Goal: Task Accomplishment & Management: Manage account settings

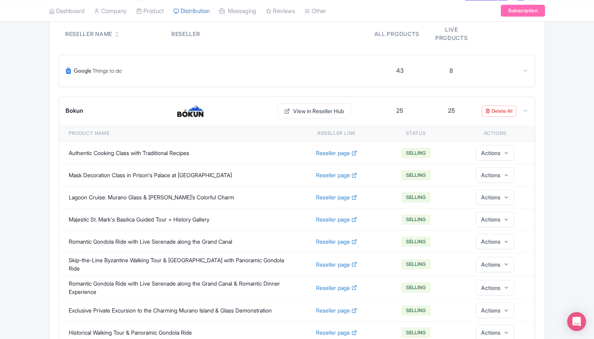
scroll to position [99, 0]
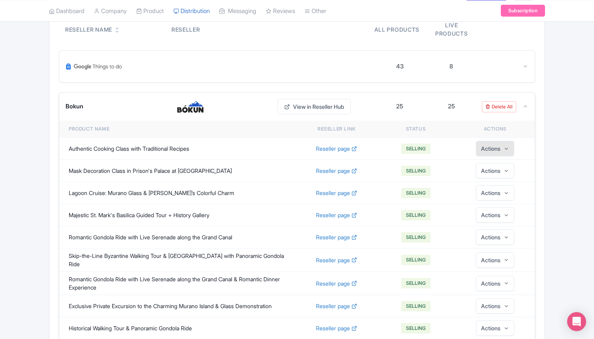
click at [489, 143] on button "Actions" at bounding box center [495, 148] width 38 height 15
click at [491, 168] on link "Edit" at bounding box center [494, 170] width 75 height 15
click at [474, 167] on link "Edit" at bounding box center [494, 170] width 75 height 15
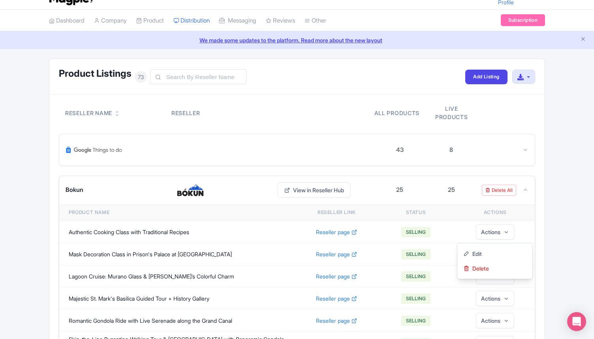
scroll to position [0, 0]
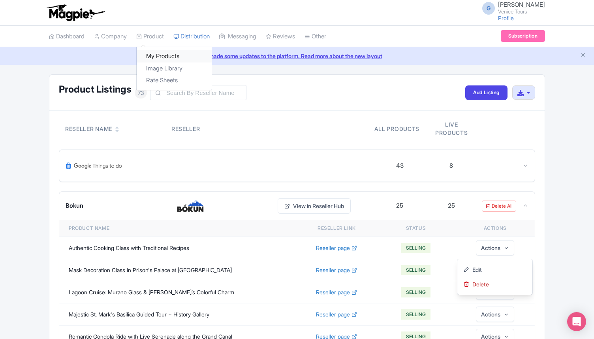
click at [166, 56] on link "My Products" at bounding box center [174, 56] width 75 height 12
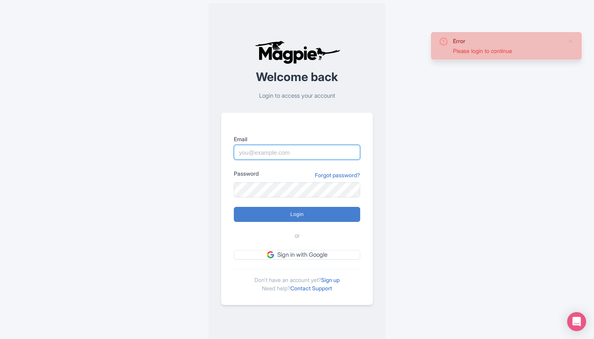
click at [273, 146] on input "Email" at bounding box center [297, 152] width 126 height 15
type input "director@citytoursco.com"
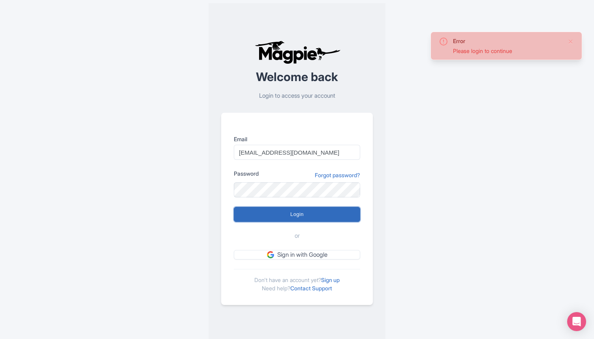
click at [292, 211] on input "Login" at bounding box center [297, 214] width 126 height 15
type input "Logging in..."
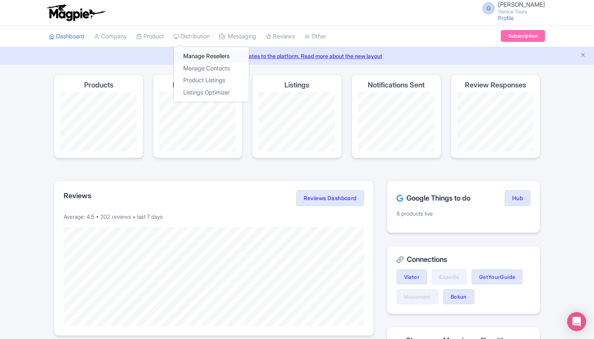
click at [202, 55] on link "Manage Resellers" at bounding box center [211, 56] width 75 height 12
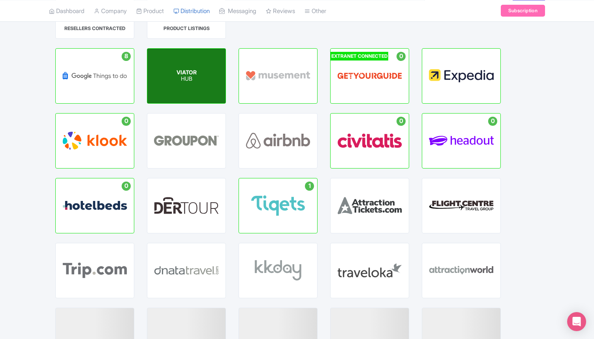
scroll to position [71, 0]
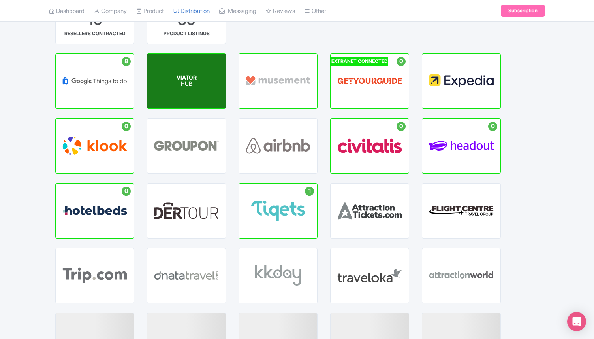
click at [186, 80] on span "VIATOR" at bounding box center [187, 77] width 20 height 7
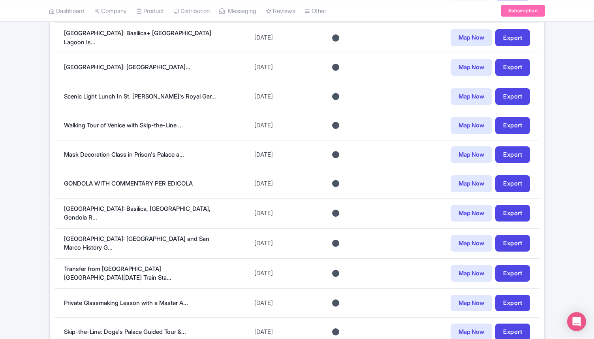
scroll to position [223, 0]
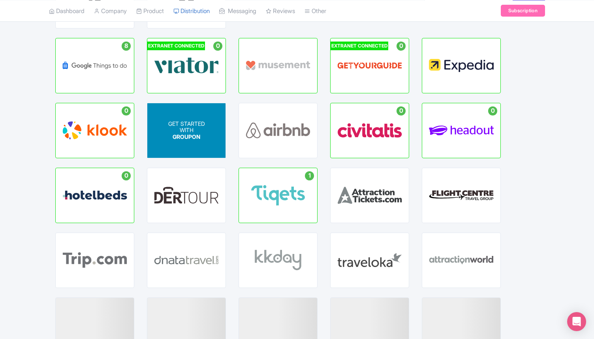
scroll to position [71, 0]
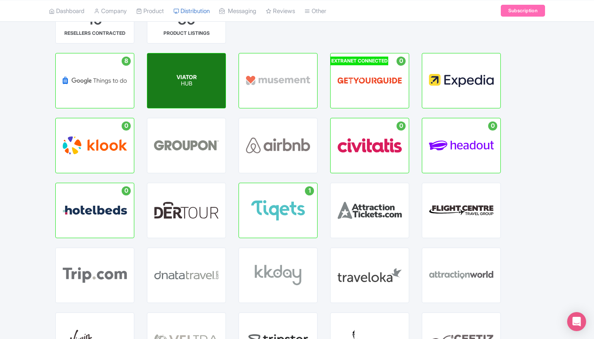
click at [185, 81] on p "HUB" at bounding box center [187, 84] width 20 height 7
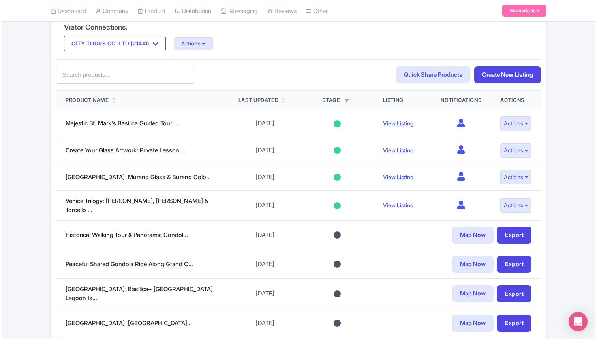
scroll to position [180, 0]
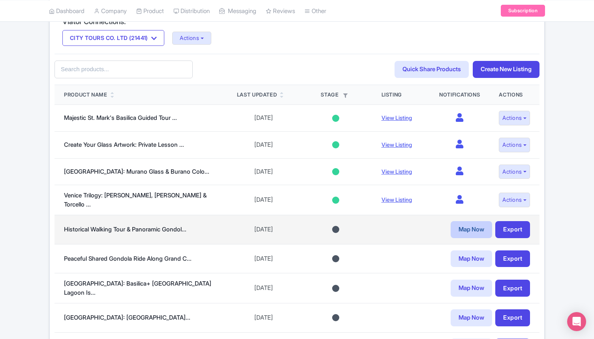
click at [455, 225] on link "Map Now" at bounding box center [471, 229] width 41 height 17
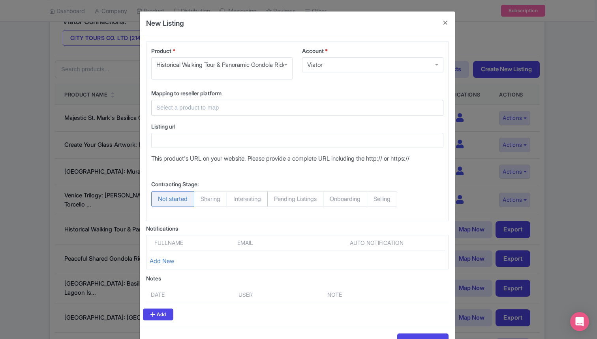
click at [208, 116] on div at bounding box center [297, 108] width 292 height 16
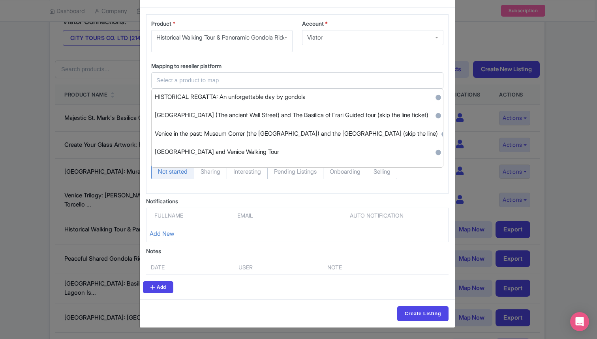
scroll to position [1719, 0]
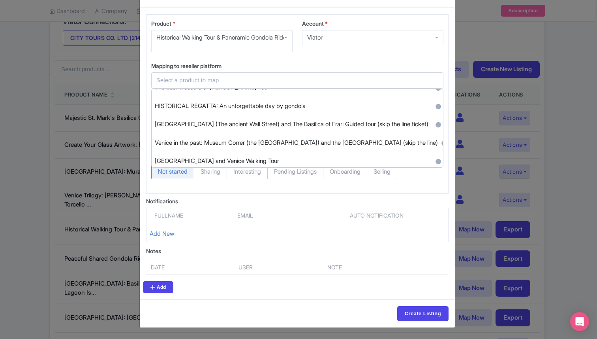
click at [199, 79] on input "text" at bounding box center [292, 80] width 273 height 9
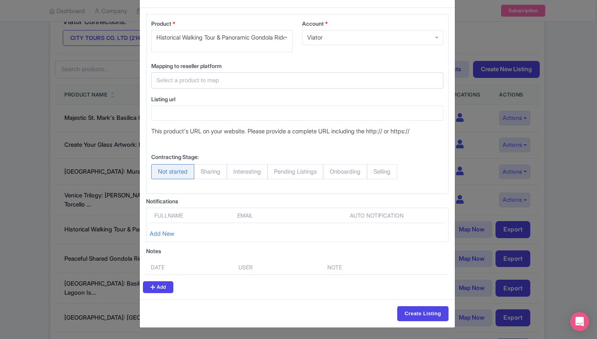
click at [199, 79] on input "text" at bounding box center [292, 80] width 273 height 9
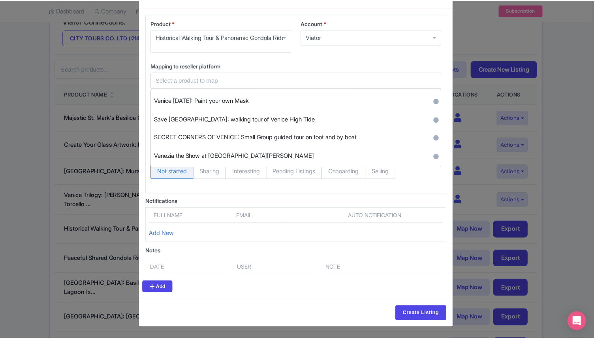
scroll to position [0, 0]
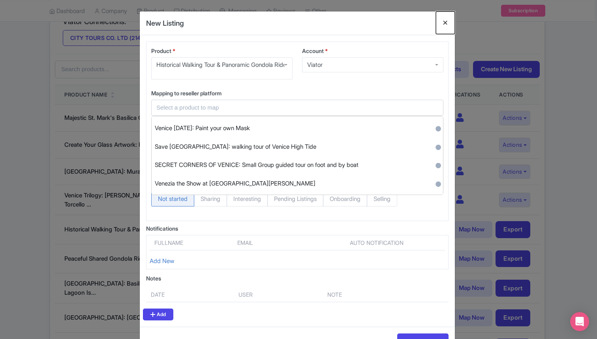
click at [441, 27] on button "Close" at bounding box center [445, 22] width 19 height 23
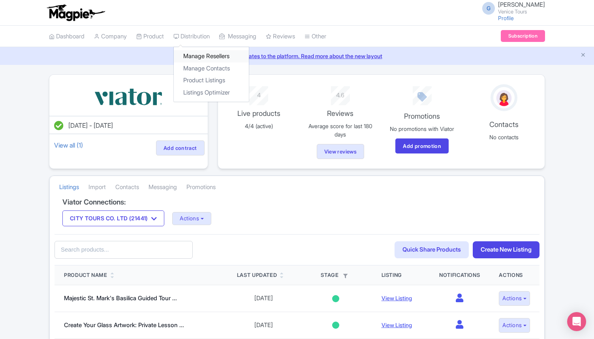
click at [201, 54] on link "Manage Resellers" at bounding box center [211, 56] width 75 height 12
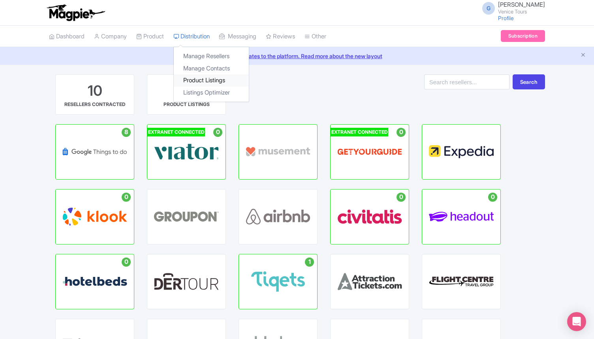
click at [209, 80] on link "Product Listings" at bounding box center [211, 80] width 75 height 12
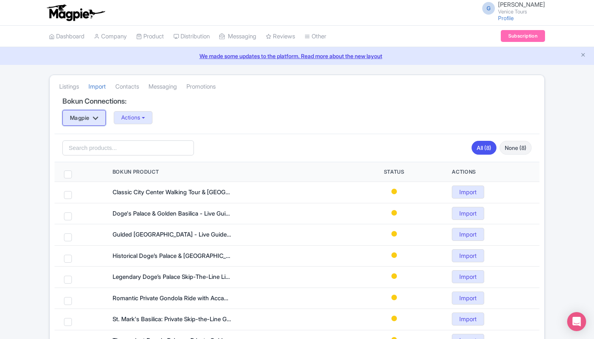
click at [97, 124] on button "Magpie" at bounding box center [83, 118] width 43 height 16
click at [235, 121] on div "Magpie Magpie Actions Update Connection + Add New Connection Import all un-mapp…" at bounding box center [296, 118] width 469 height 16
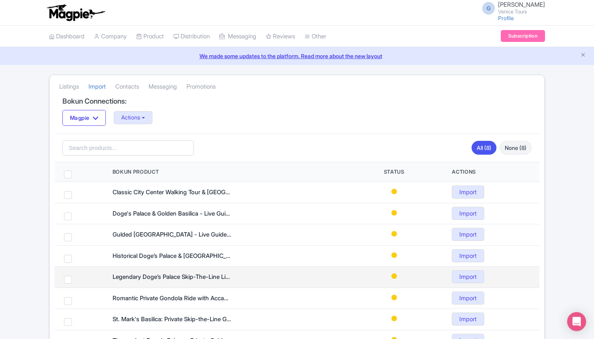
scroll to position [58, 0]
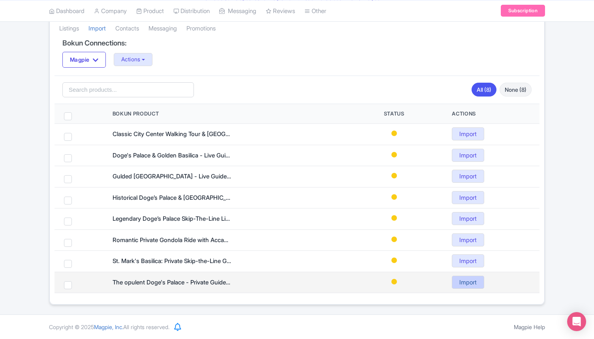
click at [467, 280] on link "Import" at bounding box center [468, 281] width 32 height 13
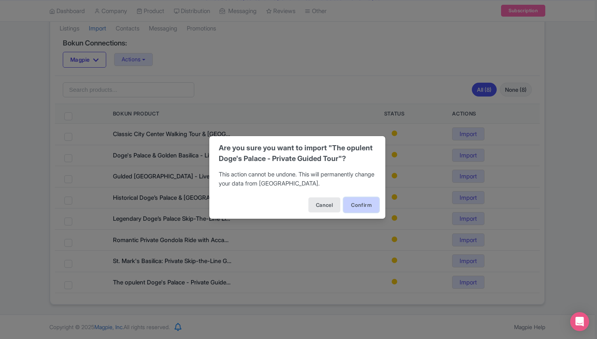
click at [361, 207] on button "Confirm" at bounding box center [362, 204] width 36 height 15
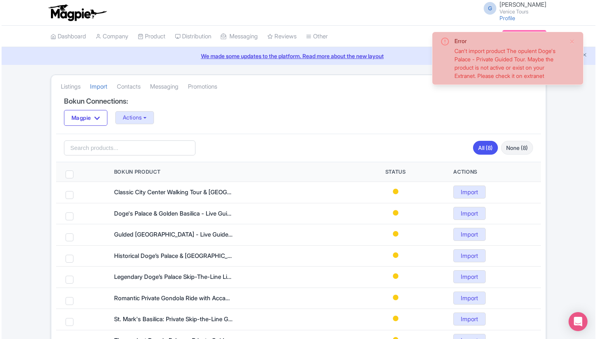
scroll to position [58, 0]
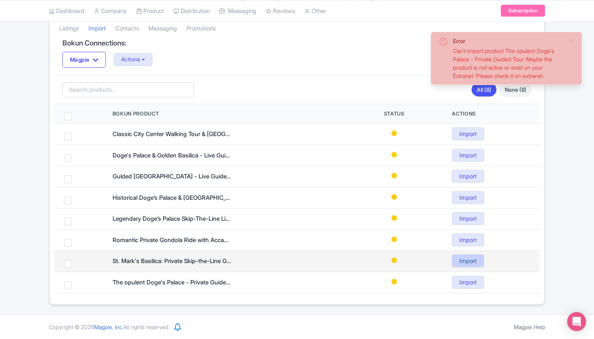
click at [466, 262] on link "Import" at bounding box center [468, 260] width 32 height 13
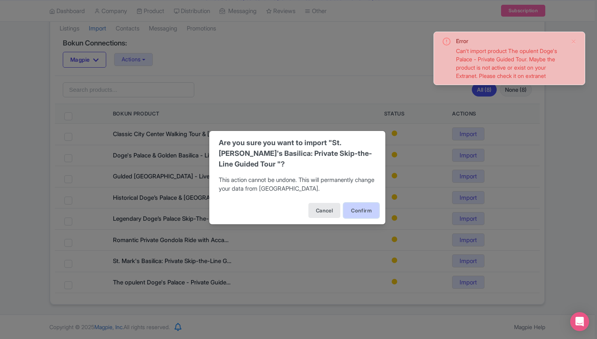
click at [354, 204] on button "Confirm" at bounding box center [362, 210] width 36 height 15
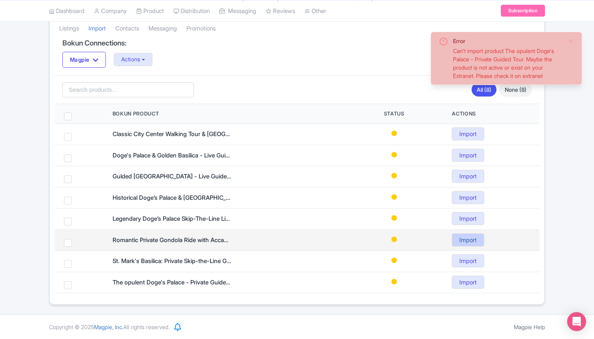
click at [465, 241] on link "Import" at bounding box center [468, 239] width 32 height 13
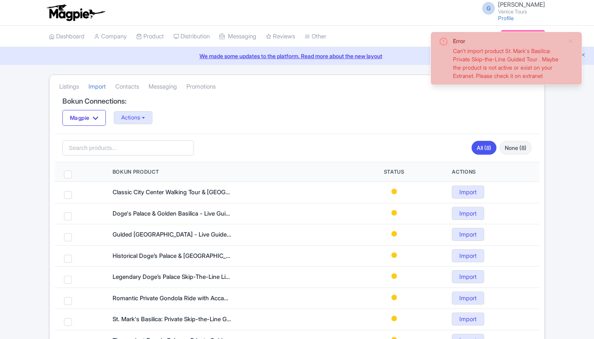
click at [356, 210] on td at bounding box center [394, 213] width 97 height 21
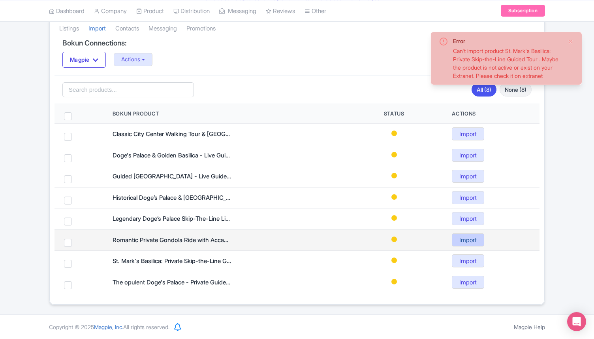
click at [470, 239] on link "Import" at bounding box center [468, 239] width 32 height 13
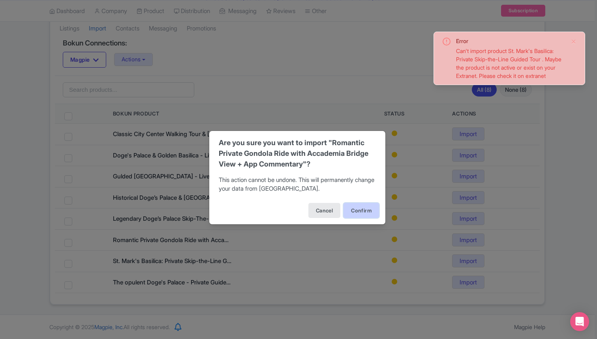
click at [358, 216] on button "Confirm" at bounding box center [362, 210] width 36 height 15
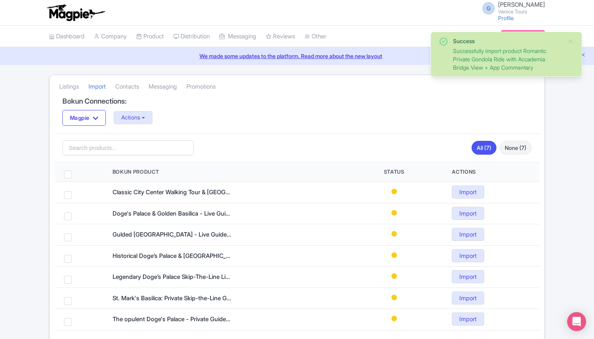
scroll to position [37, 0]
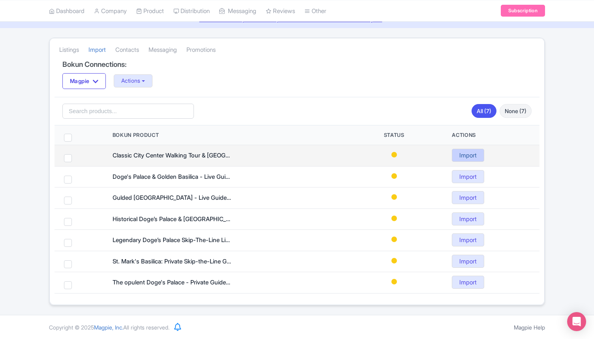
click at [467, 152] on link "Import" at bounding box center [468, 155] width 32 height 13
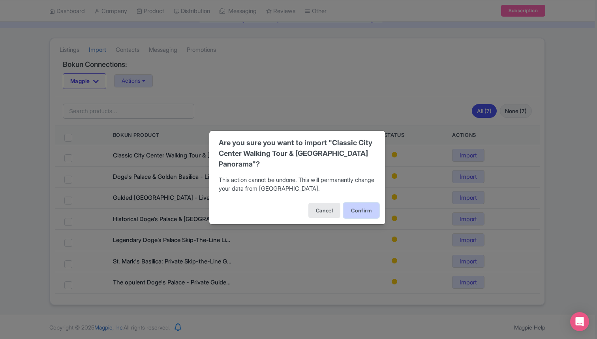
click at [361, 210] on button "Confirm" at bounding box center [362, 210] width 36 height 15
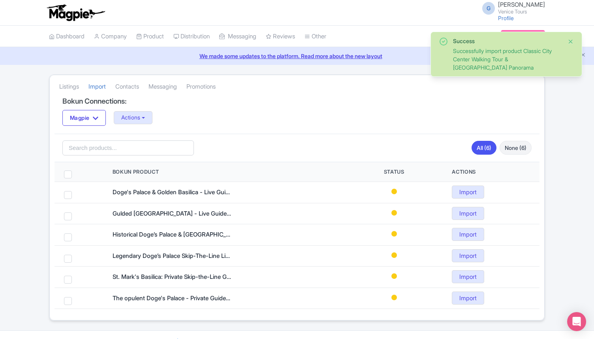
click at [571, 40] on button "Close" at bounding box center [571, 41] width 6 height 9
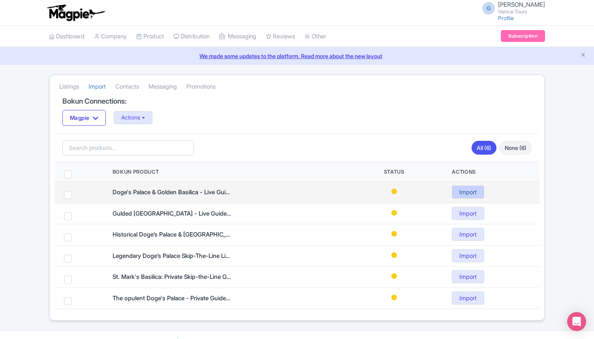
click at [471, 190] on link "Import" at bounding box center [468, 191] width 32 height 13
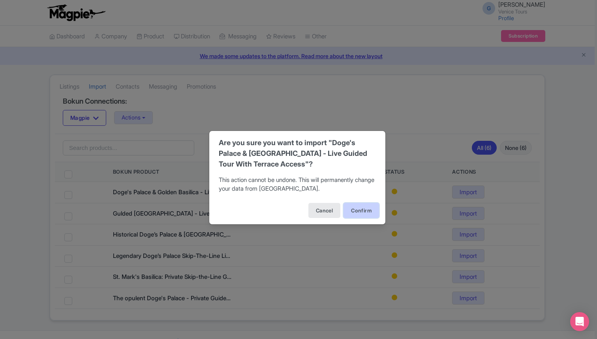
click at [361, 211] on button "Confirm" at bounding box center [362, 210] width 36 height 15
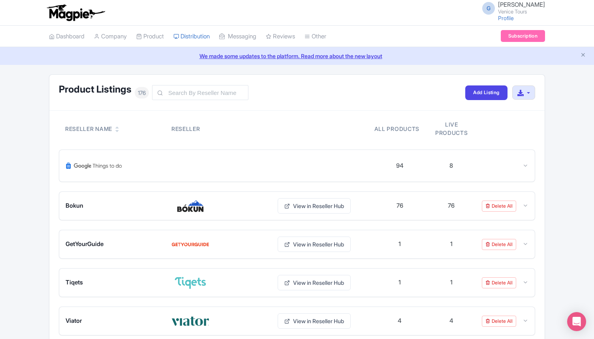
scroll to position [40, 0]
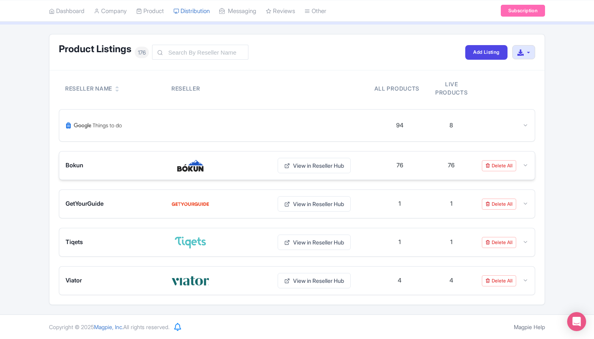
click at [183, 171] on img at bounding box center [190, 165] width 38 height 13
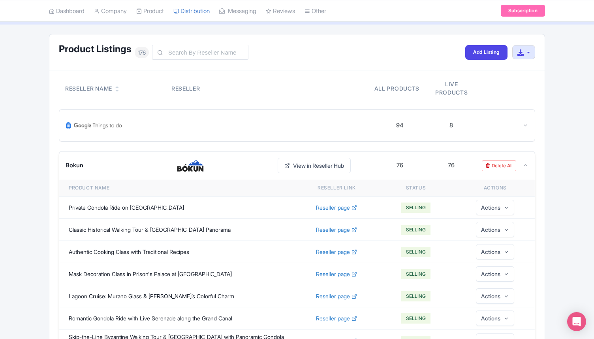
click at [183, 171] on img at bounding box center [190, 165] width 38 height 13
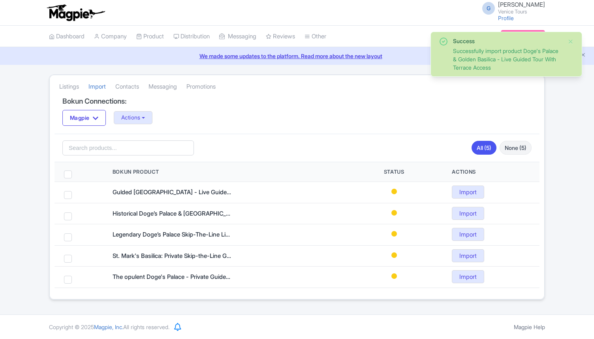
click at [461, 192] on link "Import" at bounding box center [468, 191] width 32 height 13
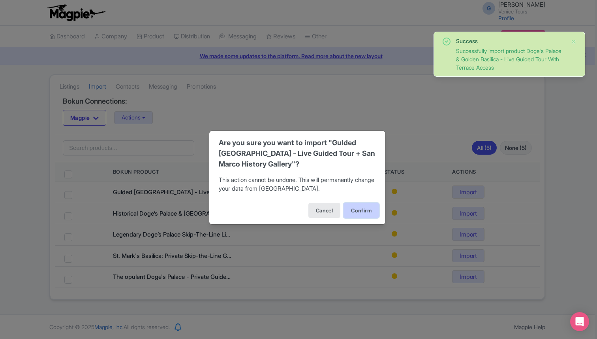
click at [365, 207] on button "Confirm" at bounding box center [362, 210] width 36 height 15
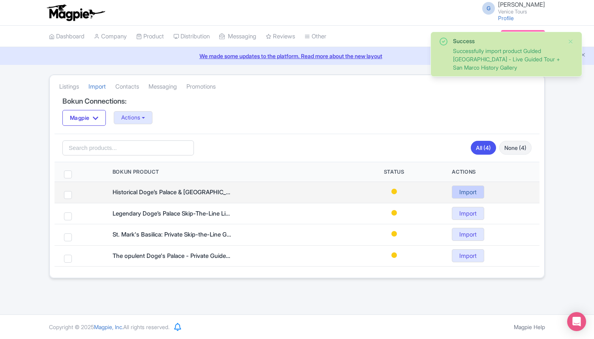
click at [469, 193] on link "Import" at bounding box center [468, 191] width 32 height 13
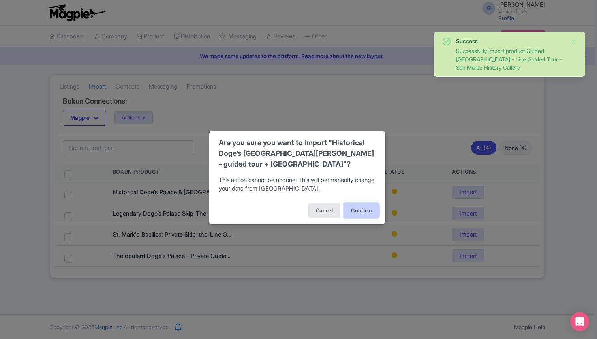
click at [359, 210] on button "Confirm" at bounding box center [362, 210] width 36 height 15
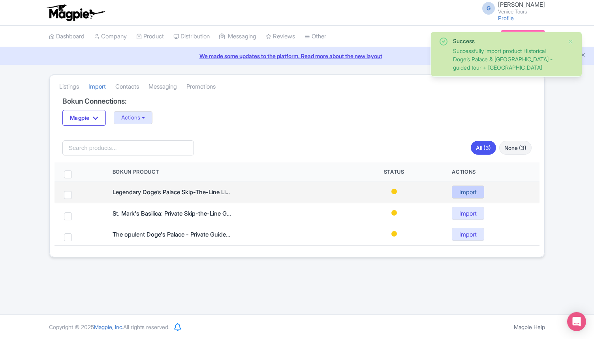
click at [465, 191] on link "Import" at bounding box center [468, 191] width 32 height 13
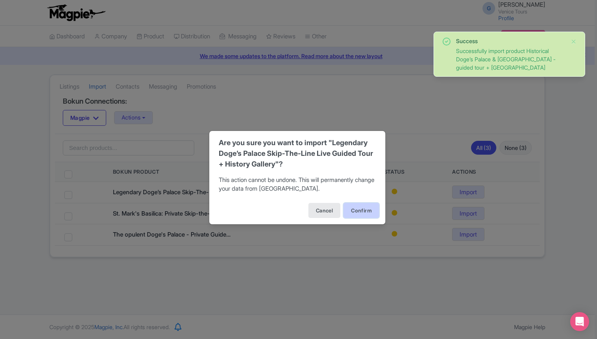
click at [357, 207] on button "Confirm" at bounding box center [362, 210] width 36 height 15
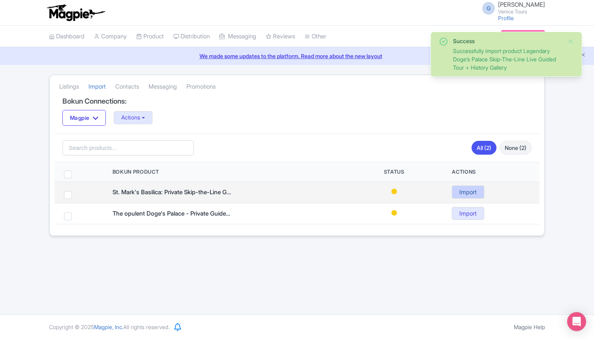
click at [466, 194] on link "Import" at bounding box center [468, 191] width 32 height 13
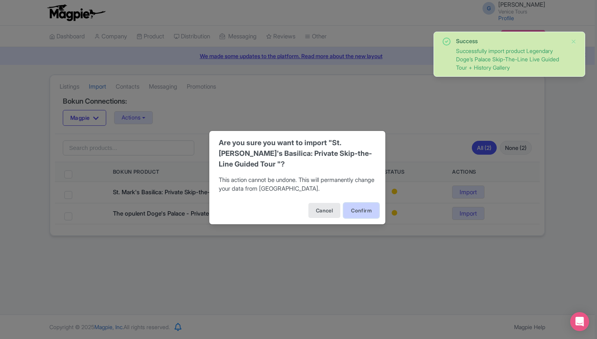
click at [354, 205] on button "Confirm" at bounding box center [362, 210] width 36 height 15
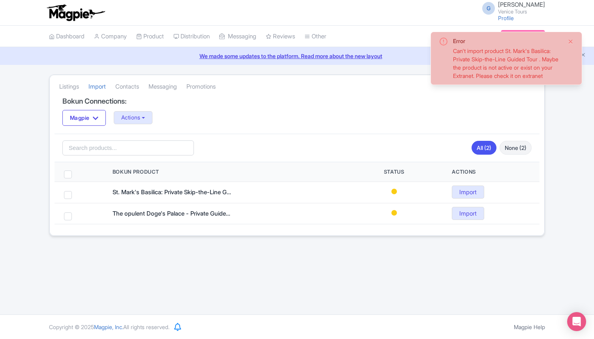
click at [570, 41] on button "Close" at bounding box center [571, 41] width 6 height 9
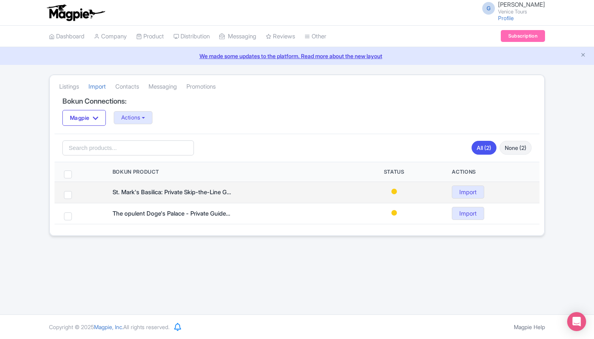
click at [181, 192] on div "St. Mark's Basilica: Private Skip-the-Line Guided Tour" at bounding box center [172, 192] width 118 height 9
click at [149, 195] on div "St. Mark's Basilica: Private Skip-the-Line Guided Tour" at bounding box center [172, 192] width 118 height 9
click at [222, 190] on div "St. Mark's Basilica: Private Skip-the-Line Guided Tour" at bounding box center [172, 192] width 118 height 9
click at [461, 193] on link "Import" at bounding box center [468, 191] width 32 height 13
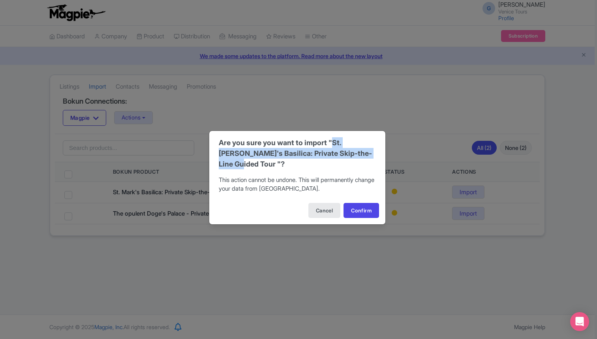
drag, startPoint x: 333, startPoint y: 146, endPoint x: 363, endPoint y: 161, distance: 33.6
click at [365, 160] on div "Are you sure you want to import "St. Mark's Basilica: Private Skip-the-Line Gui…" at bounding box center [297, 153] width 157 height 32
copy div "St. Mark's Basilica: Private Skip-the-Line Guided Tour"
click at [318, 207] on button "Cancel" at bounding box center [324, 210] width 32 height 15
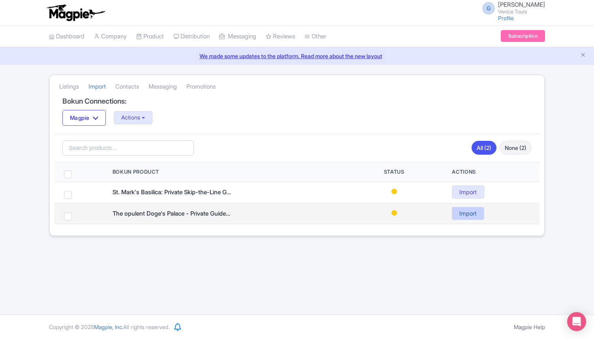
click at [470, 210] on link "Import" at bounding box center [468, 213] width 32 height 13
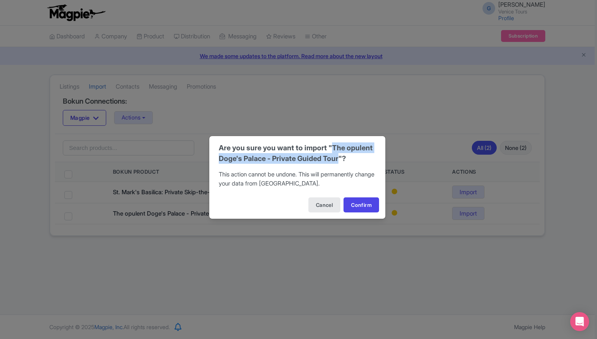
drag, startPoint x: 333, startPoint y: 146, endPoint x: 340, endPoint y: 157, distance: 12.9
click at [340, 157] on div "Are you sure you want to import "The opulent Doge's Palace - Private Guided Tou…" at bounding box center [297, 152] width 157 height 21
copy div "The opulent Doge's Palace - Private Guided Tour"
click at [315, 205] on button "Cancel" at bounding box center [324, 204] width 32 height 15
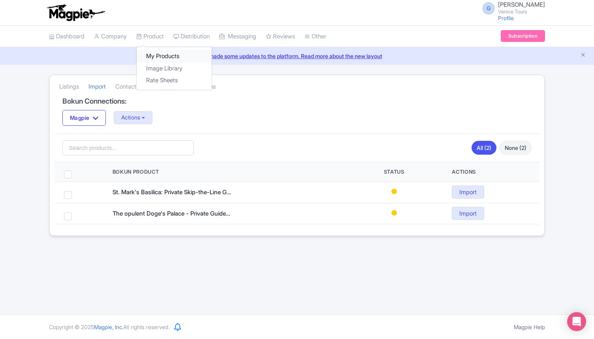
click at [168, 58] on link "My Products" at bounding box center [174, 56] width 75 height 12
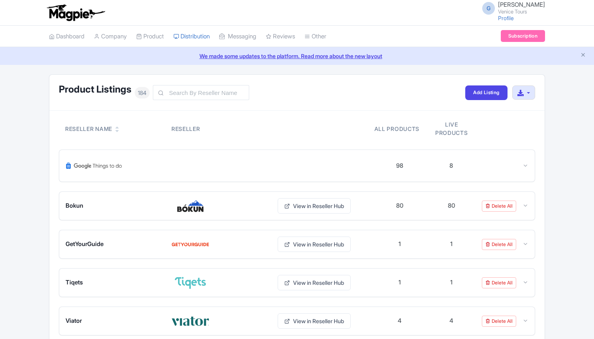
scroll to position [40, 0]
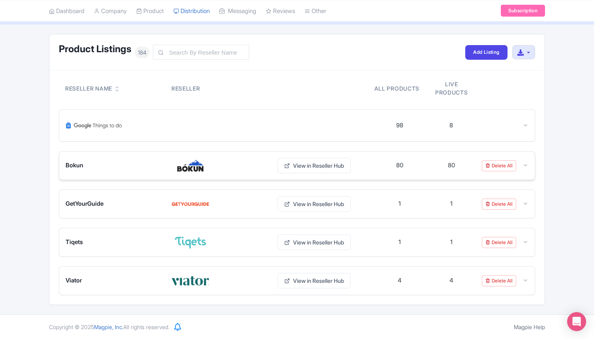
click at [160, 169] on div "Bokun" at bounding box center [114, 165] width 96 height 9
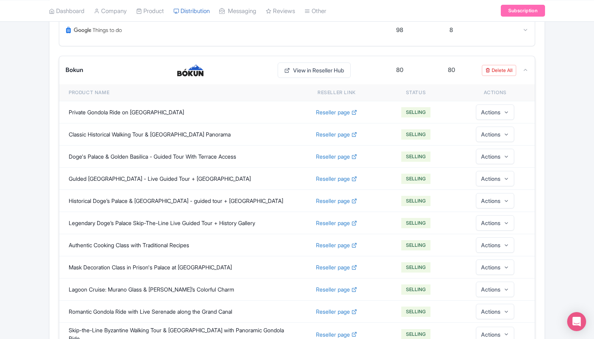
scroll to position [143, 0]
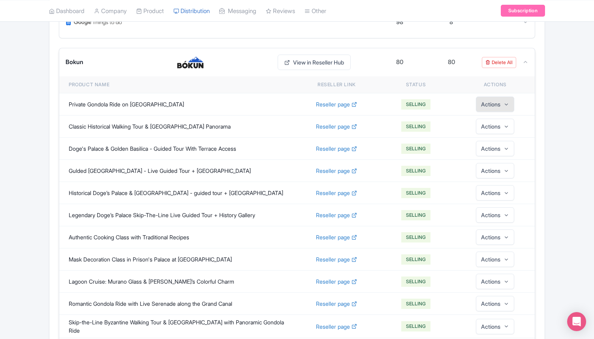
click at [509, 105] on icon "button" at bounding box center [507, 105] width 6 height 6
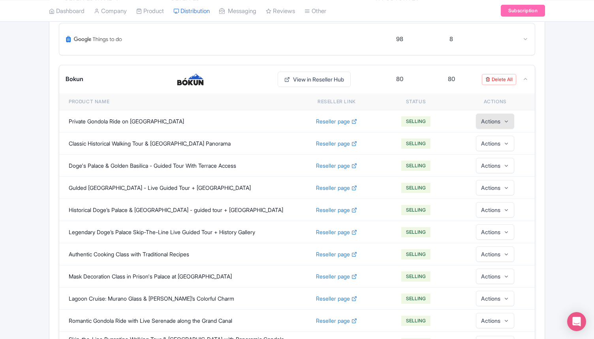
scroll to position [0, 0]
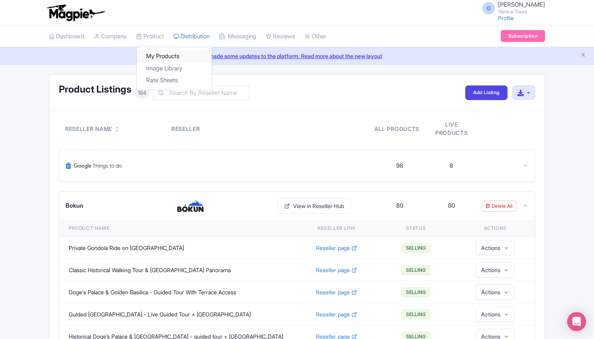
click at [169, 58] on link "My Products" at bounding box center [174, 56] width 75 height 12
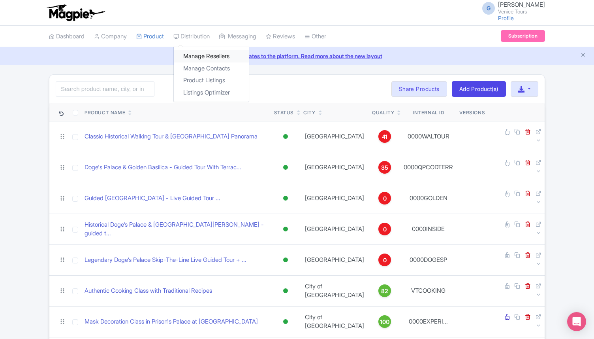
click at [205, 56] on link "Manage Resellers" at bounding box center [211, 56] width 75 height 12
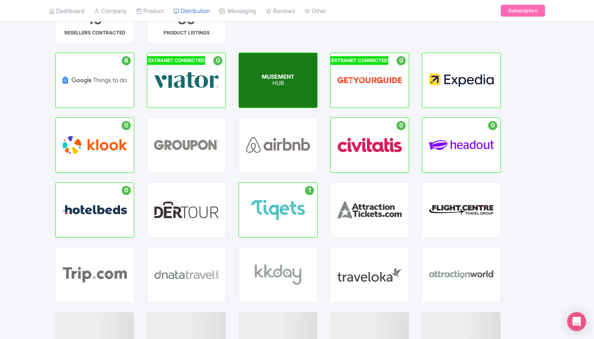
scroll to position [62, 0]
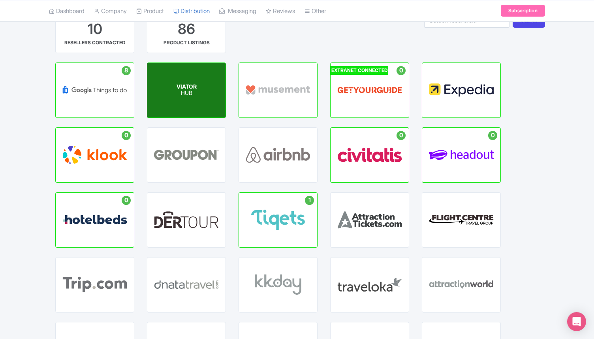
click at [211, 85] on div "VIATOR HUB" at bounding box center [186, 90] width 78 height 55
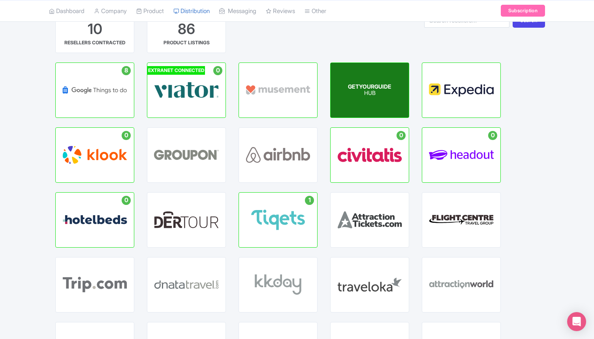
click at [376, 85] on span "GETYOURGUIDE" at bounding box center [369, 86] width 43 height 7
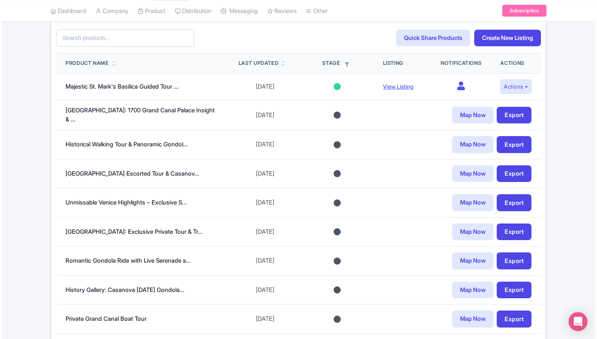
scroll to position [217, 0]
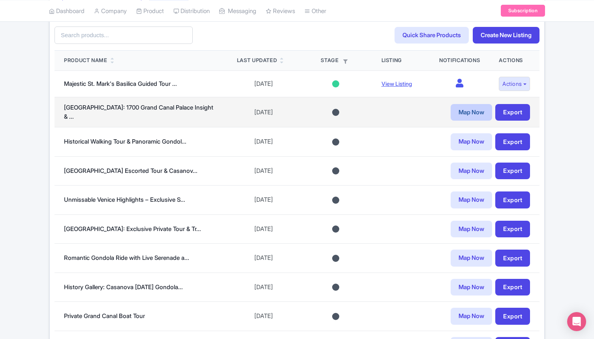
click at [463, 114] on link "Map Now" at bounding box center [471, 112] width 41 height 17
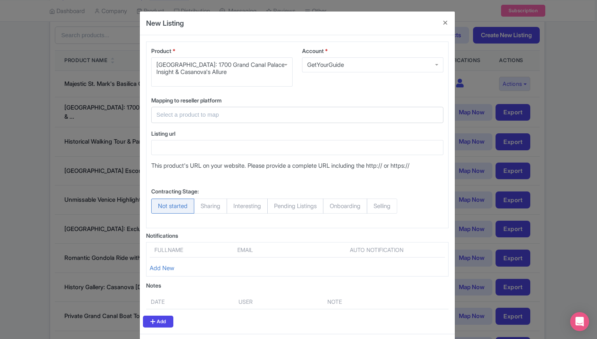
click at [248, 110] on input "text" at bounding box center [292, 114] width 273 height 9
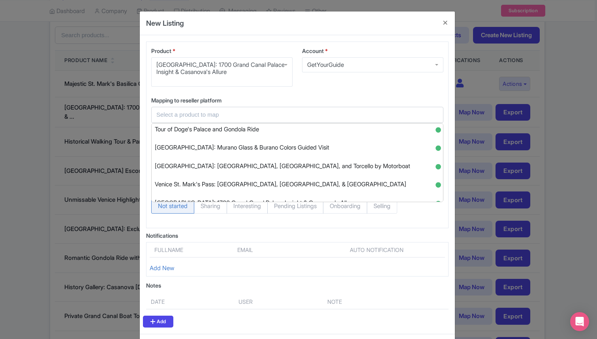
scroll to position [2144, 0]
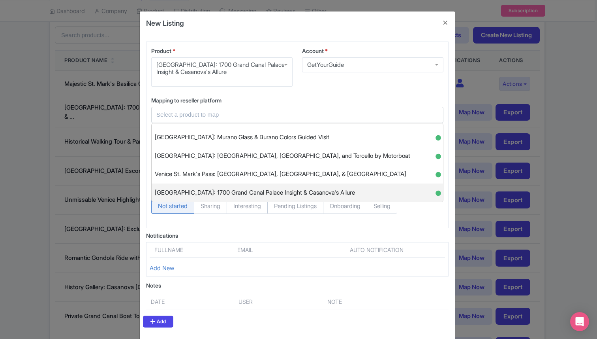
click at [250, 197] on span "Venice: 1700 Grand Canal Palace Insight & Casanova's Allure" at bounding box center [255, 192] width 200 height 12
type input "Venice: 1700 Grand Canal Palace Insight & Casanova's Allure"
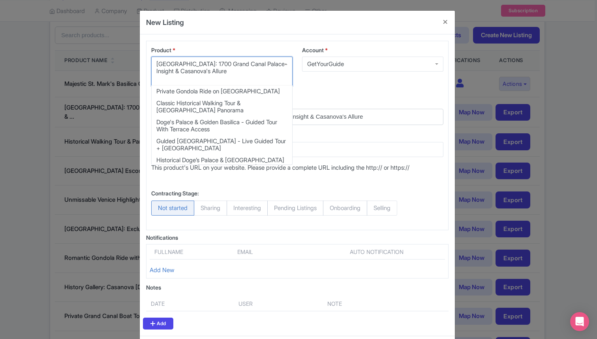
scroll to position [153, 0]
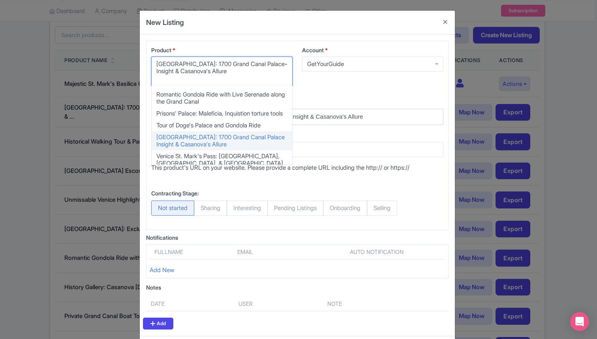
drag, startPoint x: 208, startPoint y: 70, endPoint x: 145, endPoint y: 60, distance: 63.2
click at [146, 60] on div "Product * Venice: 1700 Grand Canal Palace Insight & Casanova's Allure Venice: 1…" at bounding box center [297, 135] width 303 height 189
click at [359, 40] on div "Product * Venice: 1700 Grand Canal Palace Insight & Casanova's Allure Venice: 1…" at bounding box center [297, 184] width 315 height 301
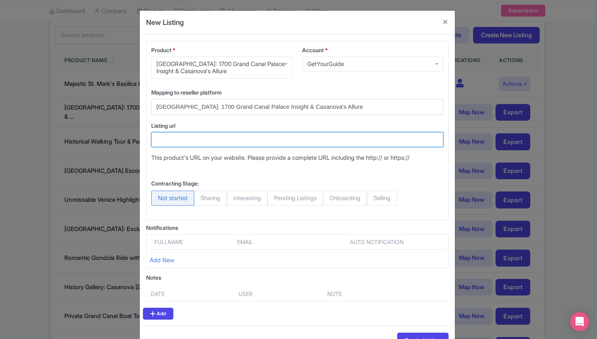
click at [179, 143] on input "Listing url" at bounding box center [297, 139] width 292 height 15
paste input "https://www.getyourguide.com/venise-l35/venise-visite-guidee-du-grand-canal-et-…"
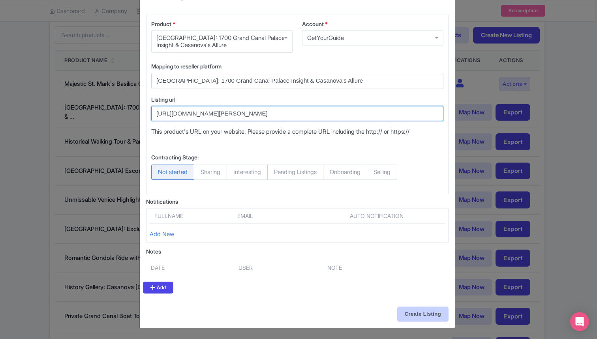
type input "https://www.getyourguide.com/venise-l35/venise-visite-guidee-du-grand-canal-et-…"
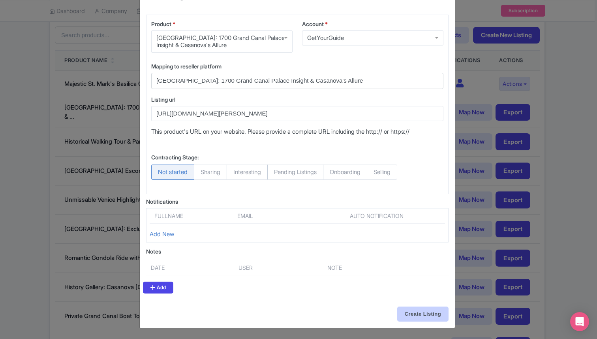
click at [412, 316] on input "Create Listing" at bounding box center [422, 313] width 51 height 15
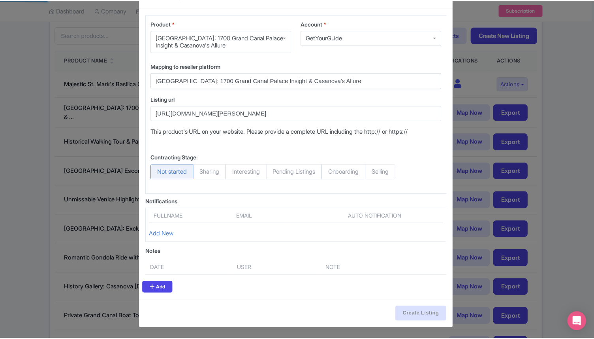
scroll to position [0, 0]
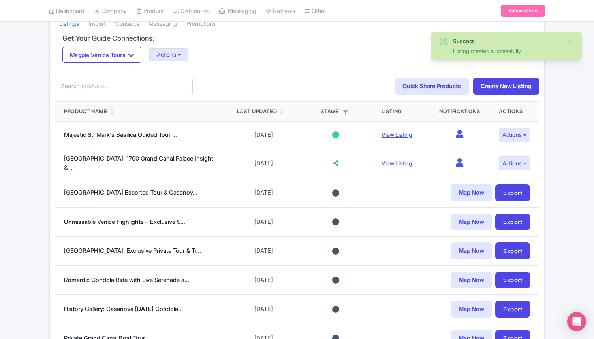
scroll to position [169, 0]
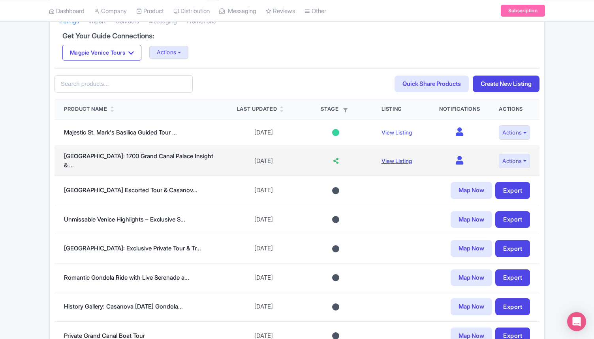
click at [395, 159] on link "View Listing" at bounding box center [397, 160] width 30 height 7
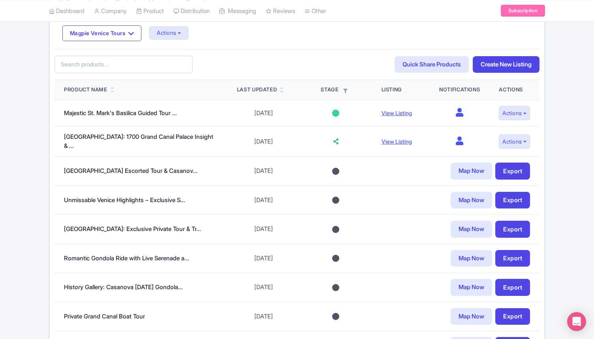
scroll to position [191, 0]
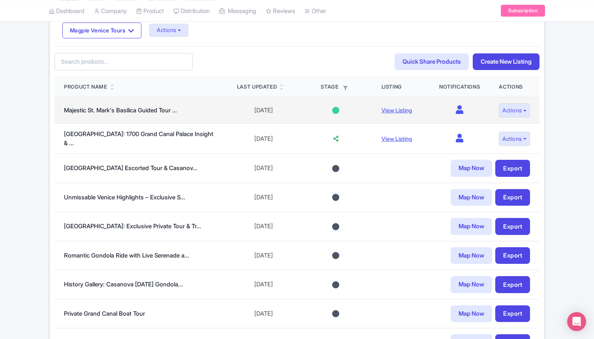
click at [332, 110] on div at bounding box center [335, 110] width 7 height 7
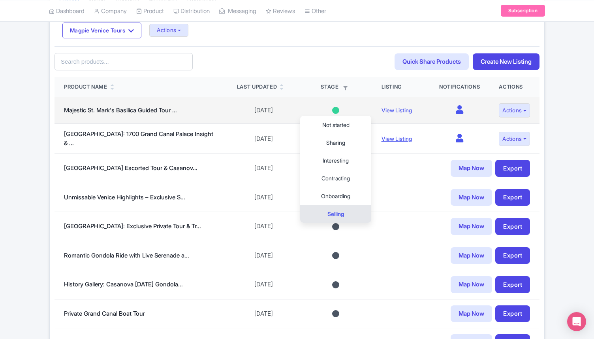
click at [332, 110] on div at bounding box center [335, 110] width 7 height 7
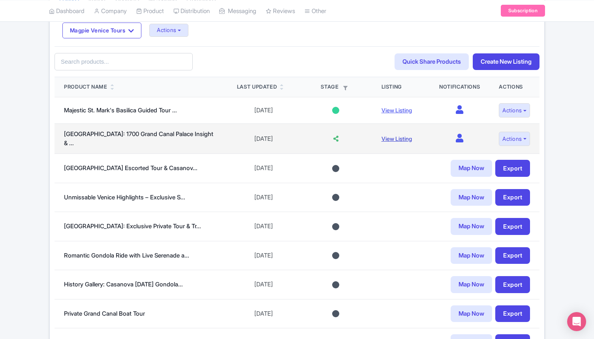
click at [387, 137] on link "View Listing" at bounding box center [397, 138] width 30 height 7
click at [509, 137] on button "Actions" at bounding box center [514, 139] width 31 height 15
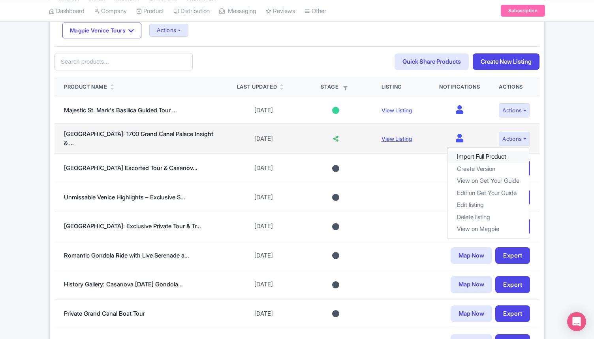
click at [498, 153] on link "Import Full Product" at bounding box center [488, 156] width 81 height 12
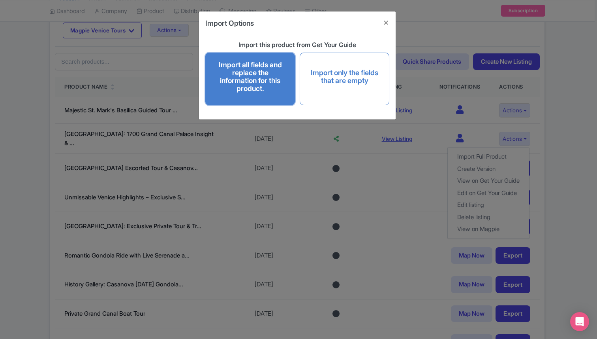
click at [276, 70] on h4 "Import all fields and replace the information for this product." at bounding box center [250, 76] width 73 height 31
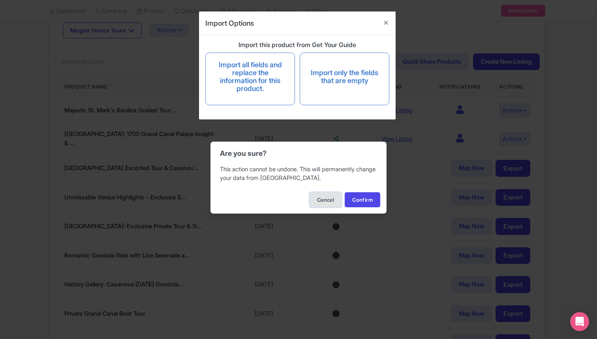
click at [320, 200] on button "Cancel" at bounding box center [326, 199] width 32 height 15
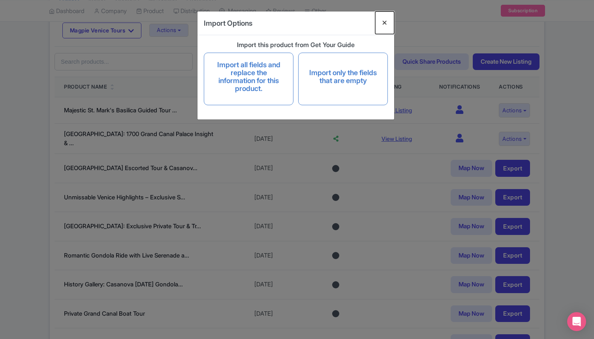
click at [386, 27] on button "Close" at bounding box center [384, 22] width 19 height 23
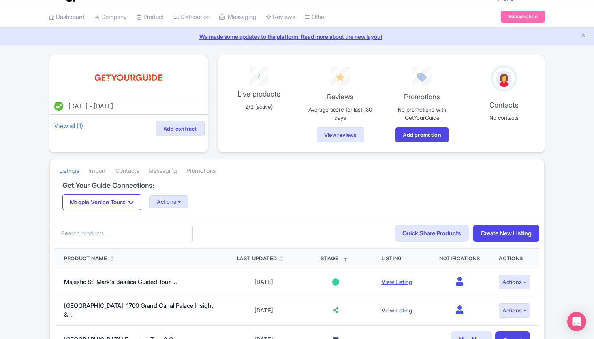
scroll to position [0, 0]
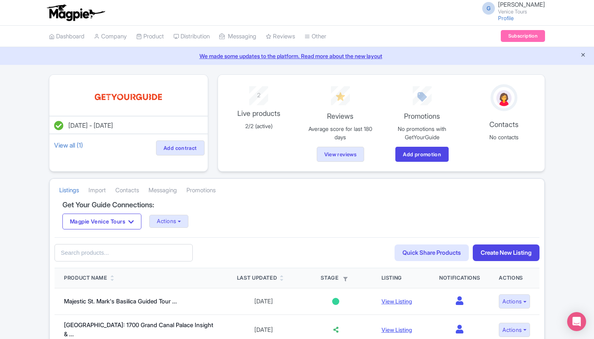
click at [583, 56] on icon "Close announcement" at bounding box center [583, 55] width 6 height 6
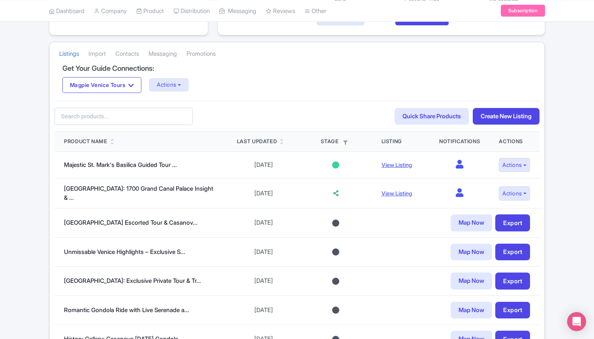
scroll to position [121, 0]
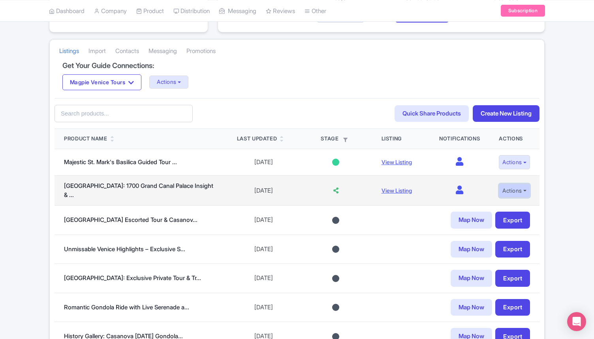
click at [507, 196] on button "Actions" at bounding box center [514, 190] width 31 height 15
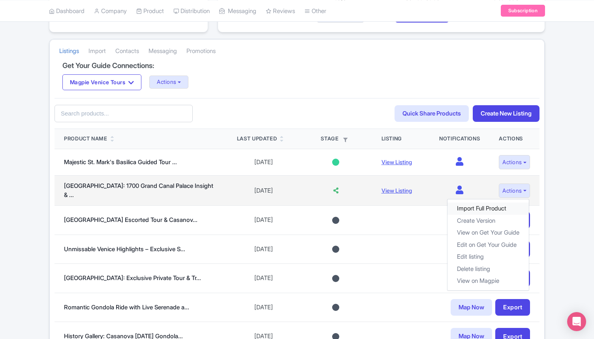
click at [490, 207] on link "Import Full Product" at bounding box center [488, 208] width 81 height 12
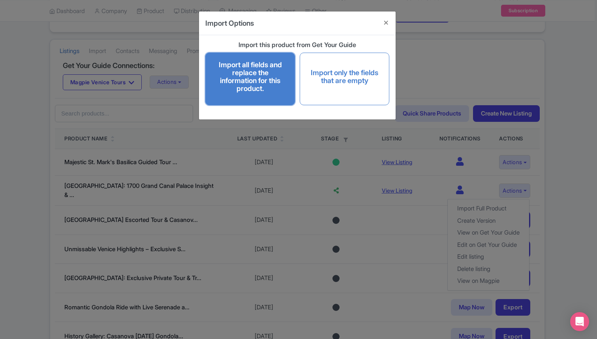
click at [258, 85] on h4 "Import all fields and replace the information for this product." at bounding box center [250, 76] width 73 height 31
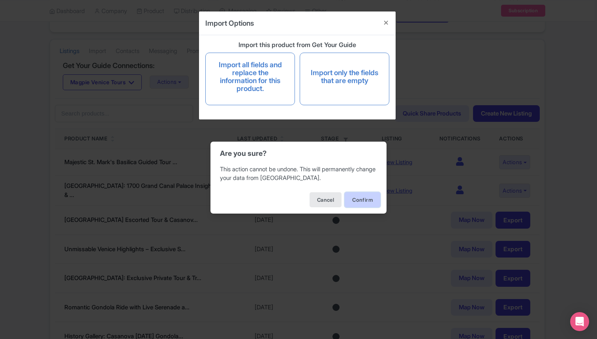
click at [360, 203] on button "Confirm" at bounding box center [363, 199] width 36 height 15
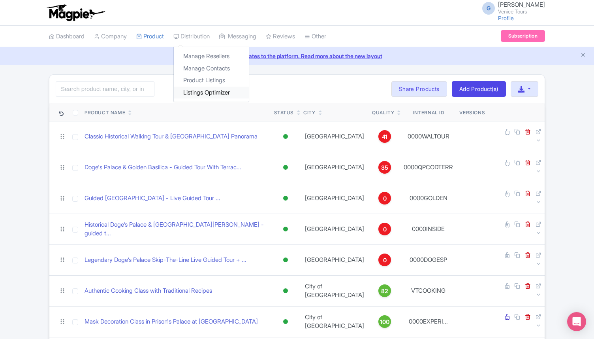
click at [215, 95] on link "Listings Optimizer" at bounding box center [211, 93] width 75 height 12
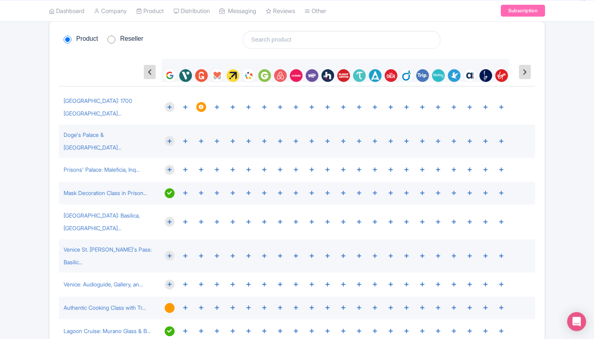
scroll to position [54, 0]
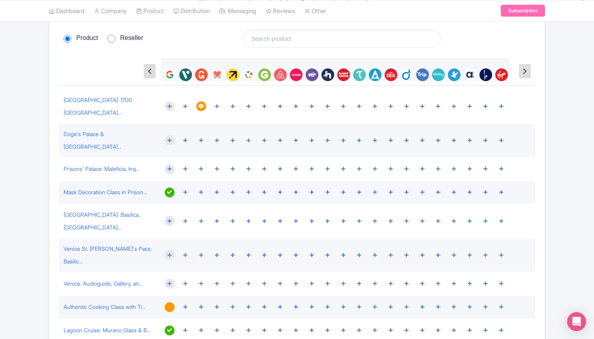
click at [199, 104] on icon at bounding box center [201, 106] width 5 height 5
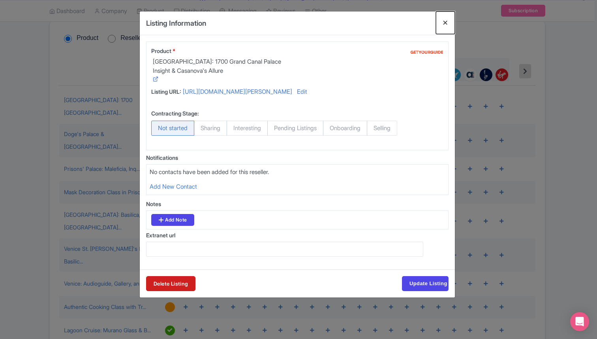
click at [444, 25] on button "Close" at bounding box center [445, 22] width 19 height 23
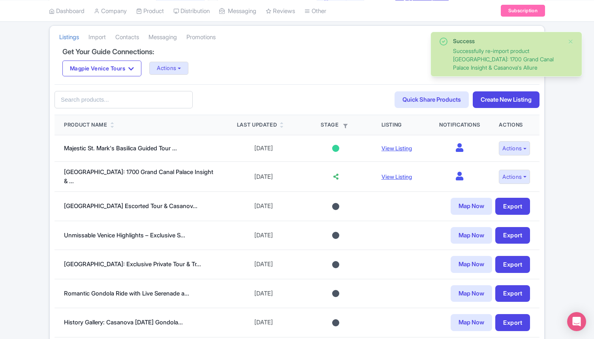
scroll to position [145, 0]
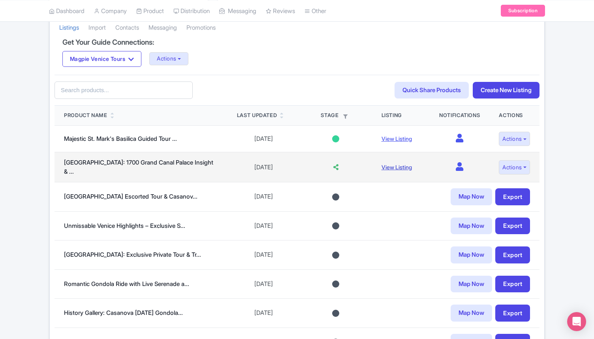
click at [397, 165] on link "View Listing" at bounding box center [397, 167] width 30 height 7
click at [513, 168] on button "Actions" at bounding box center [514, 167] width 31 height 15
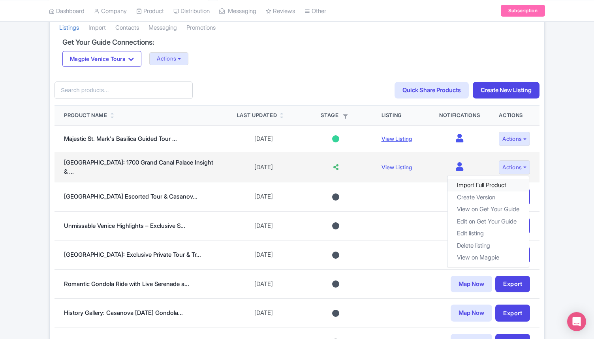
click at [501, 183] on link "Import Full Product" at bounding box center [488, 185] width 81 height 12
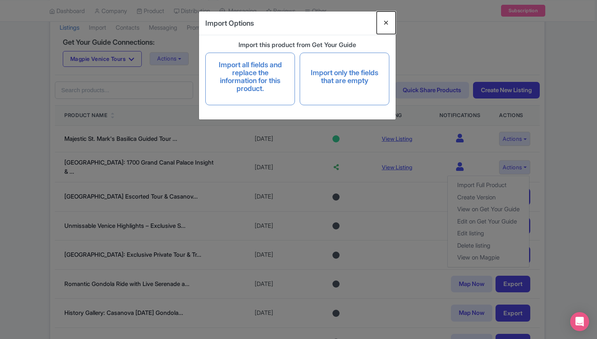
click at [383, 22] on button "Close" at bounding box center [386, 22] width 19 height 23
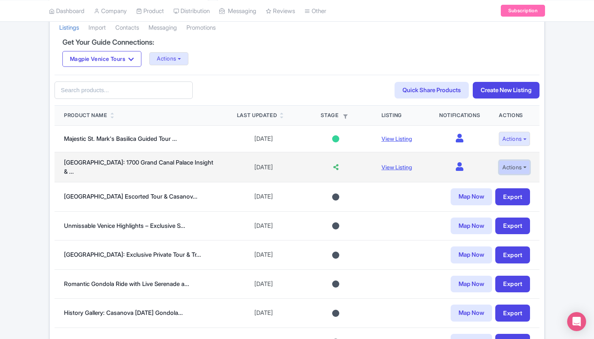
click at [510, 169] on button "Actions" at bounding box center [514, 167] width 31 height 15
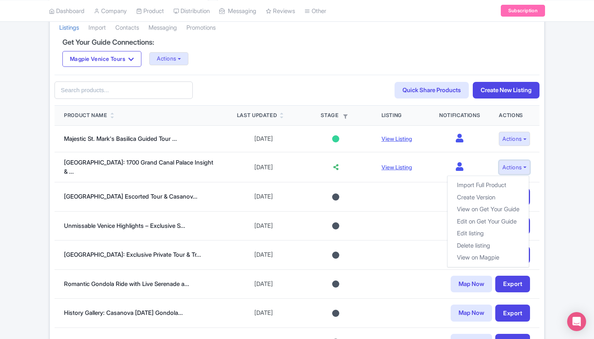
scroll to position [0, 0]
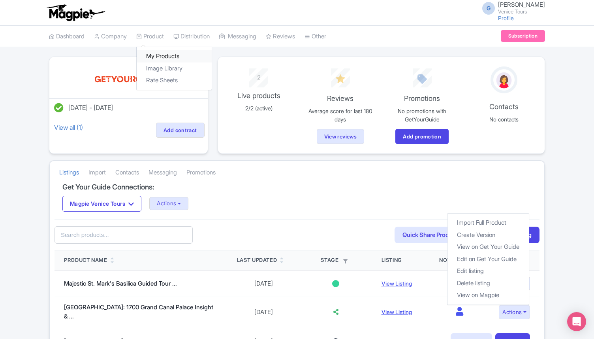
click at [166, 55] on link "My Products" at bounding box center [174, 56] width 75 height 12
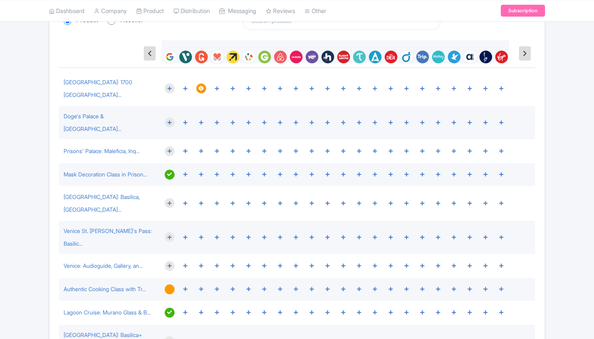
scroll to position [54, 0]
click at [201, 86] on icon at bounding box center [201, 88] width 5 height 5
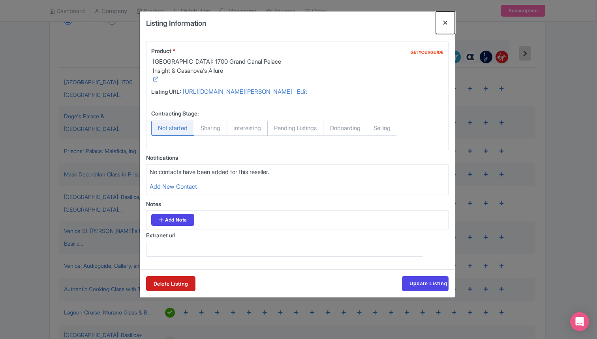
click at [444, 23] on button "Close" at bounding box center [445, 22] width 19 height 23
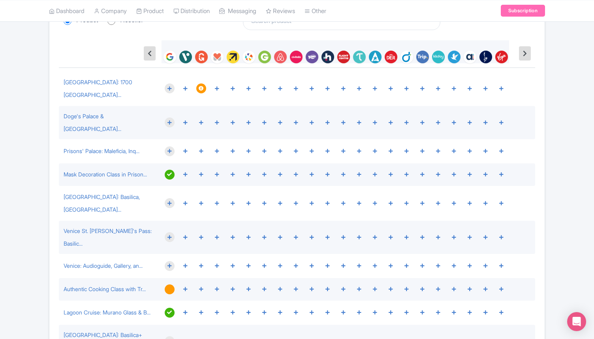
scroll to position [0, 0]
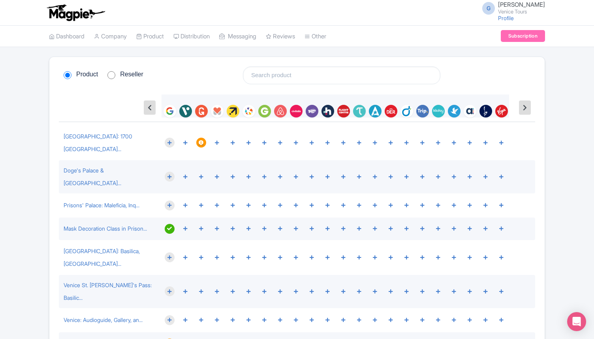
click at [200, 140] on icon at bounding box center [201, 142] width 5 height 5
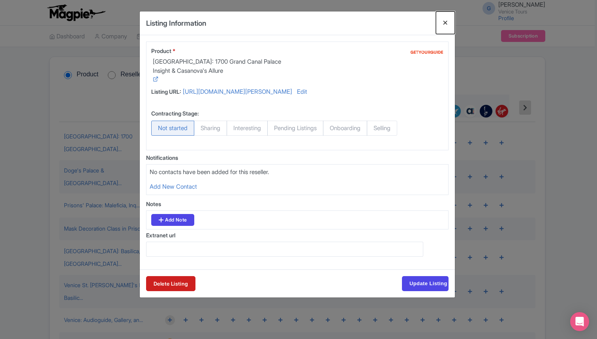
click at [443, 22] on button "Close" at bounding box center [445, 22] width 19 height 23
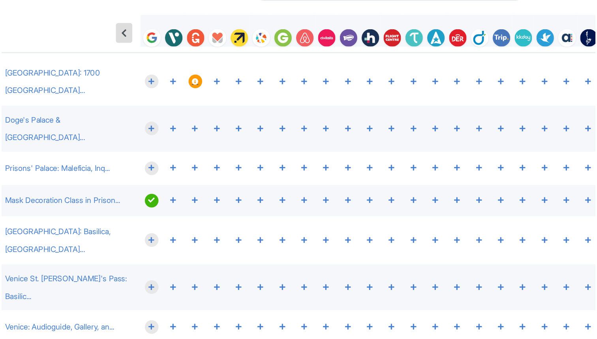
scroll to position [1, 0]
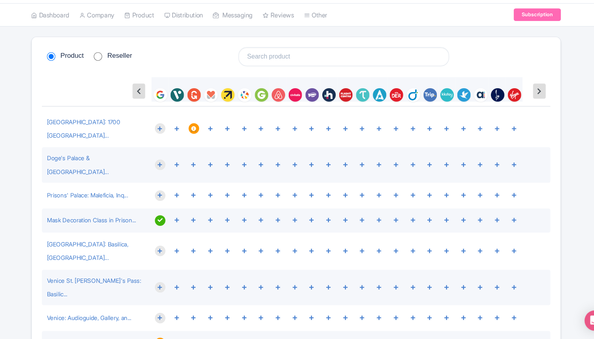
click at [200, 139] on icon at bounding box center [201, 141] width 5 height 5
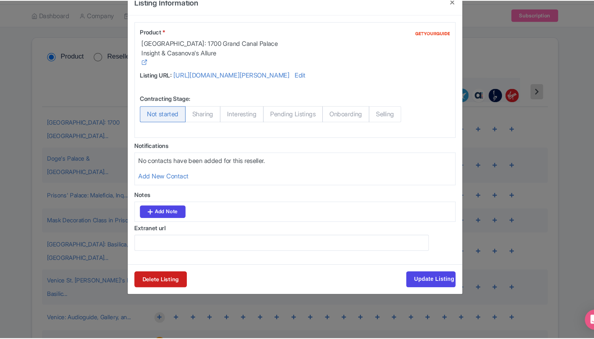
scroll to position [0, 0]
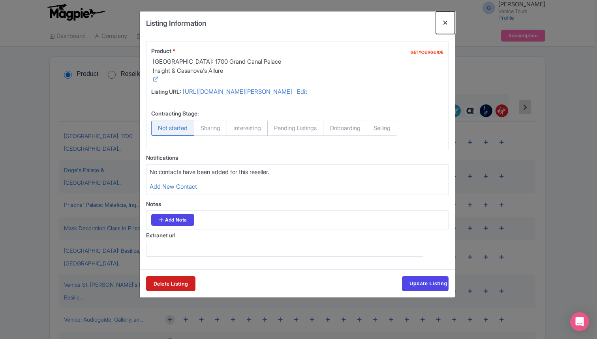
click at [446, 21] on button "Close" at bounding box center [445, 22] width 19 height 23
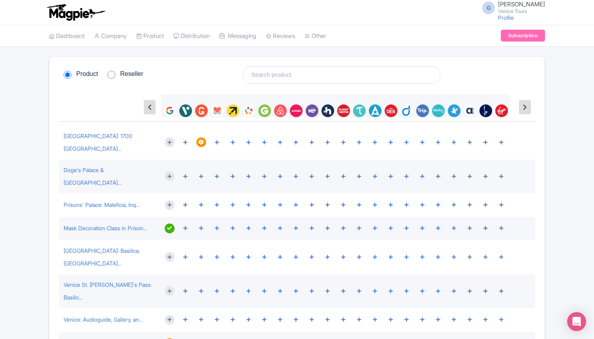
click at [202, 140] on icon at bounding box center [201, 142] width 5 height 5
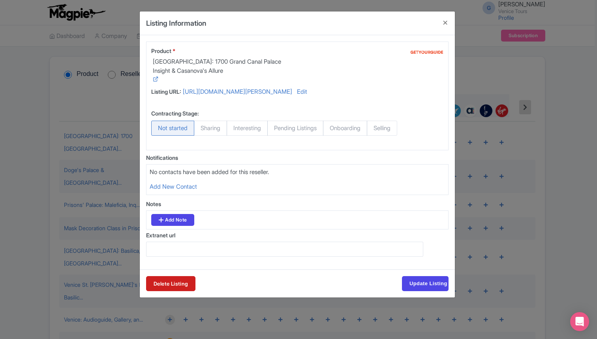
click at [397, 135] on span "Selling" at bounding box center [382, 127] width 30 height 15
click at [375, 128] on input "Selling" at bounding box center [371, 124] width 8 height 8
radio input "true"
click at [417, 291] on input "Update Listing" at bounding box center [425, 283] width 47 height 15
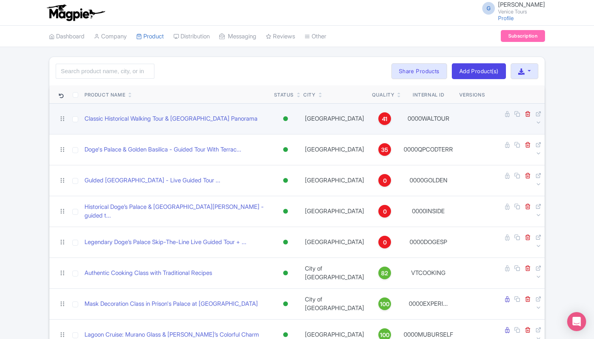
click at [382, 115] on span "41" at bounding box center [385, 119] width 6 height 9
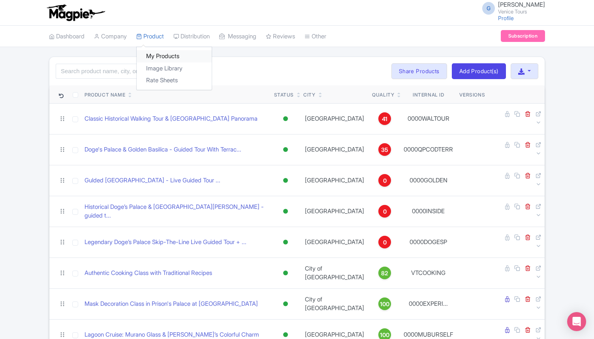
click at [171, 54] on link "My Products" at bounding box center [174, 56] width 75 height 12
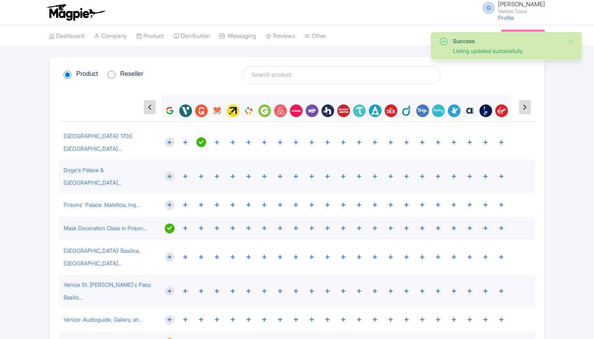
scroll to position [0, 0]
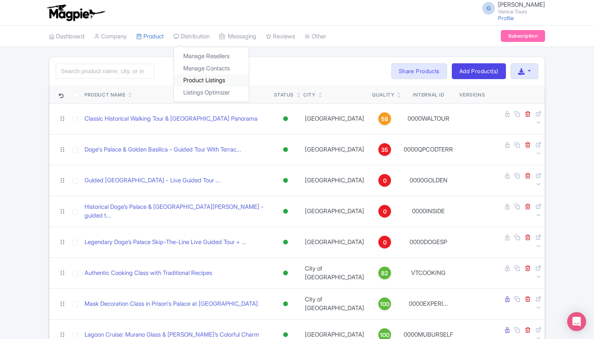
click at [209, 81] on link "Product Listings" at bounding box center [211, 80] width 75 height 12
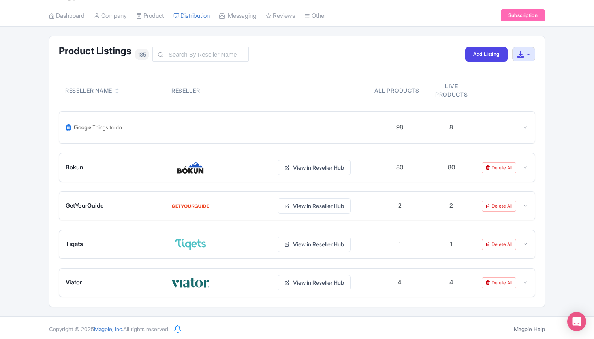
scroll to position [23, 0]
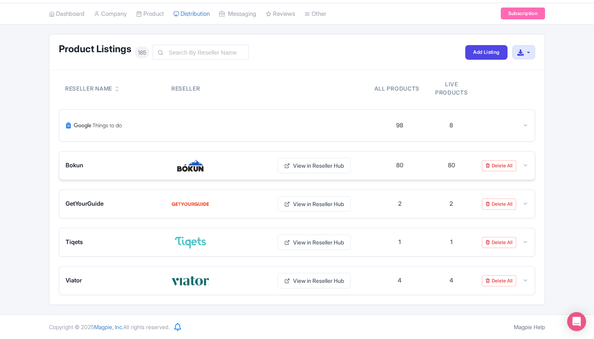
click at [149, 173] on div "Bokun View in Reseller Hub" at bounding box center [220, 165] width 308 height 15
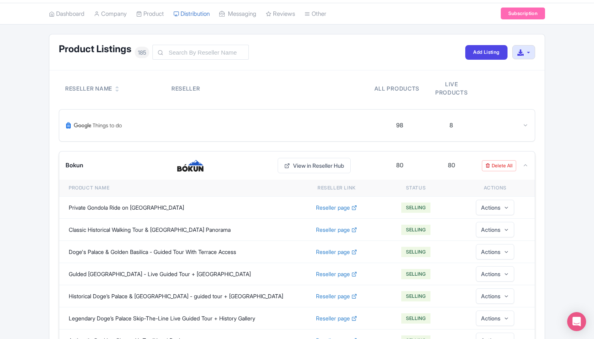
scroll to position [0, 0]
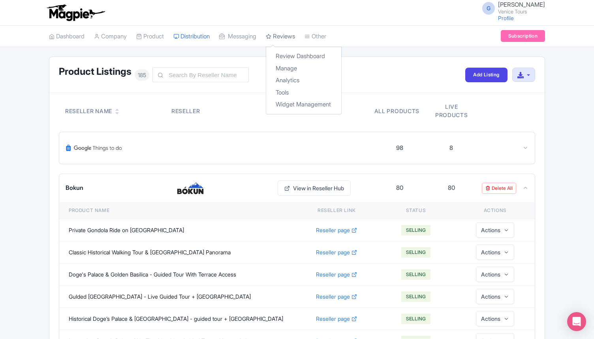
click at [295, 38] on link "Reviews" at bounding box center [280, 37] width 29 height 22
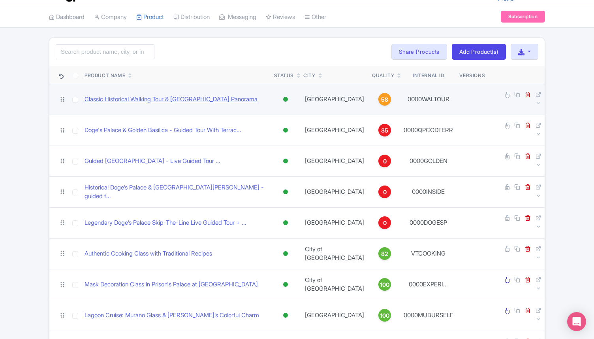
scroll to position [4, 0]
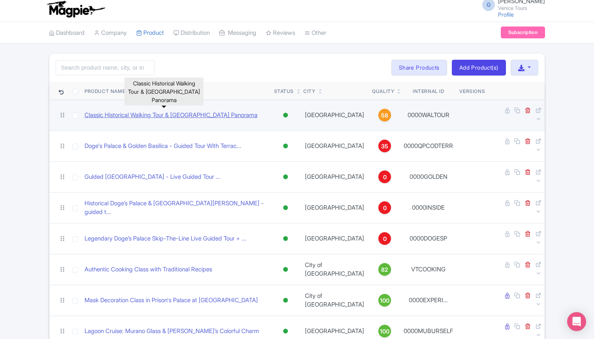
click at [142, 114] on link "Classic Historical Walking Tour & [GEOGRAPHIC_DATA] Panorama" at bounding box center [171, 115] width 173 height 9
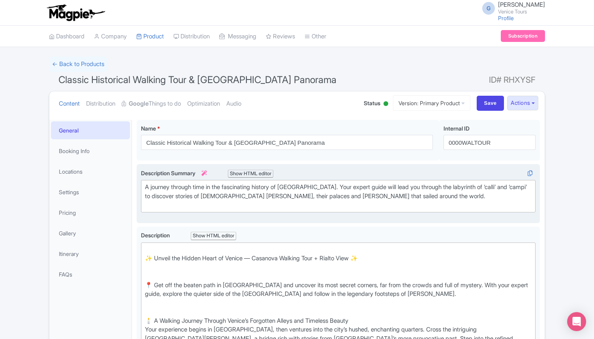
click at [256, 175] on div "Show HTML editor" at bounding box center [250, 173] width 45 height 8
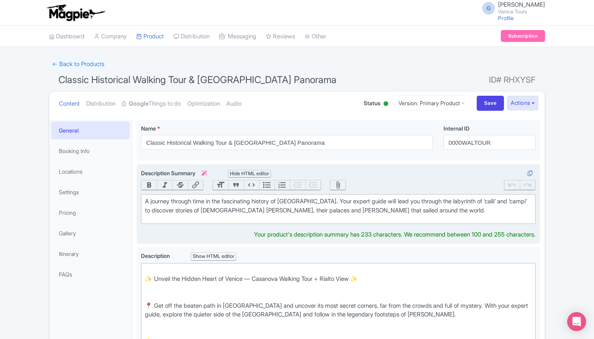
click at [256, 175] on div "Hide HTML editor" at bounding box center [249, 173] width 43 height 8
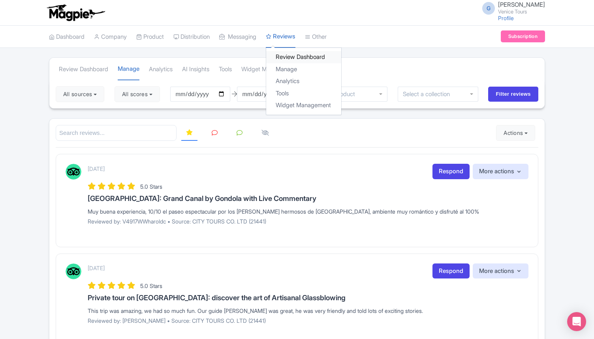
click at [298, 56] on link "Review Dashboard" at bounding box center [303, 57] width 75 height 12
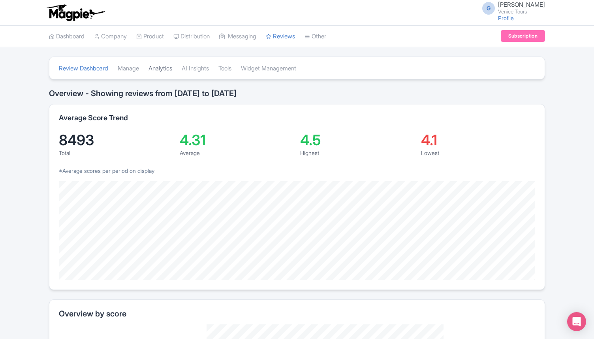
click at [164, 64] on link "Analytics" at bounding box center [161, 69] width 24 height 22
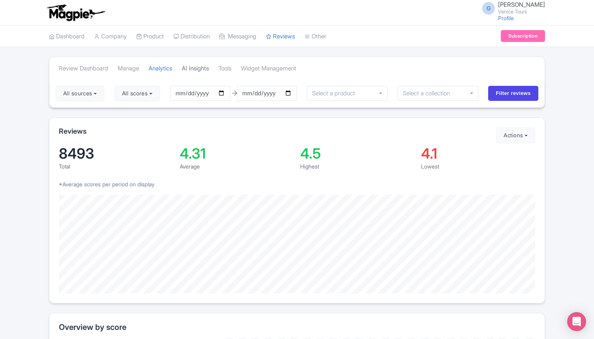
click at [195, 67] on link "AI Insights" at bounding box center [195, 69] width 27 height 22
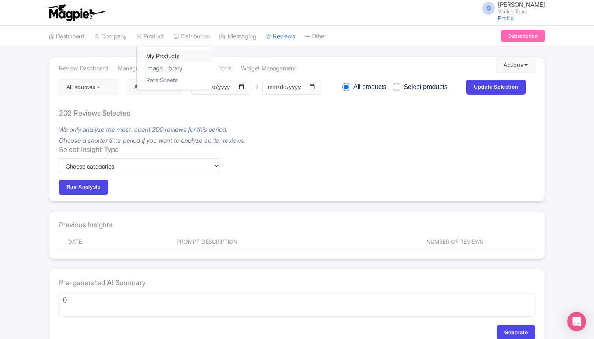
click at [158, 53] on link "My Products" at bounding box center [174, 56] width 75 height 12
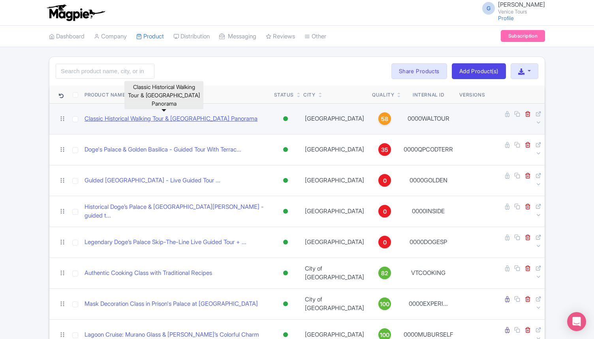
click at [154, 115] on link "Classic Historical Walking Tour & [GEOGRAPHIC_DATA] Panorama" at bounding box center [171, 118] width 173 height 9
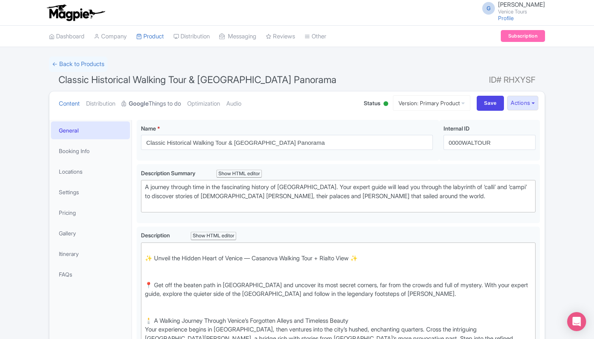
click at [160, 106] on link "Google Things to do" at bounding box center [151, 103] width 59 height 25
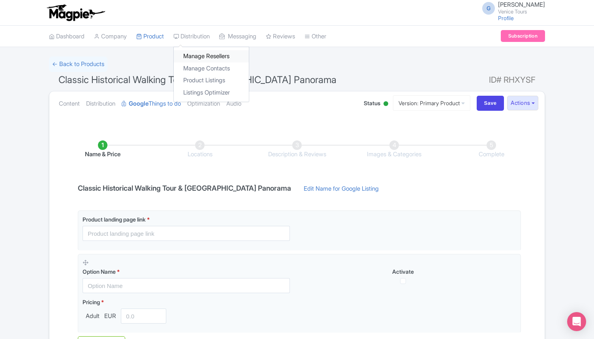
click at [201, 56] on link "Manage Resellers" at bounding box center [211, 56] width 75 height 12
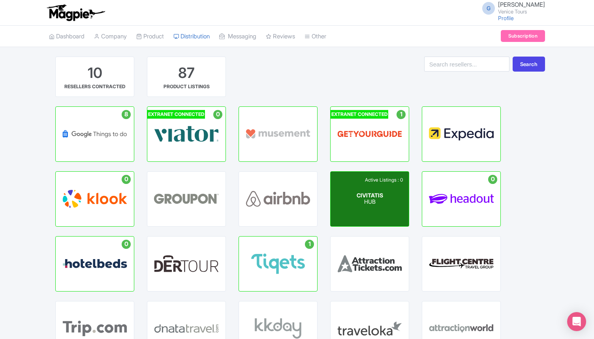
click at [373, 197] on span "CIVITATIS" at bounding box center [370, 195] width 26 height 7
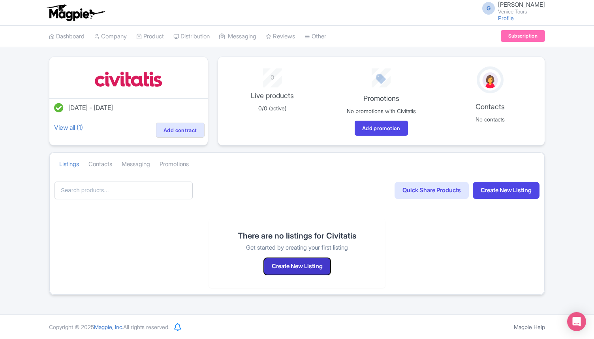
click at [299, 268] on button "Create New Listing" at bounding box center [297, 266] width 67 height 17
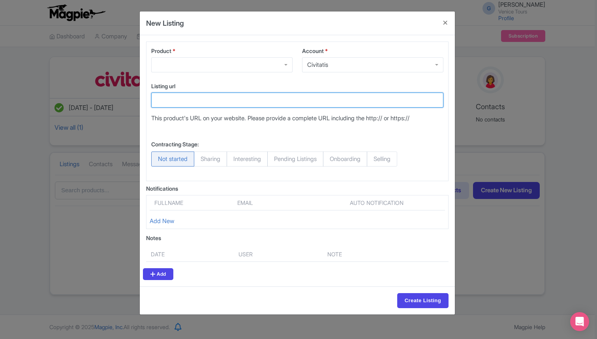
click at [199, 102] on input "Listing url" at bounding box center [297, 99] width 292 height 15
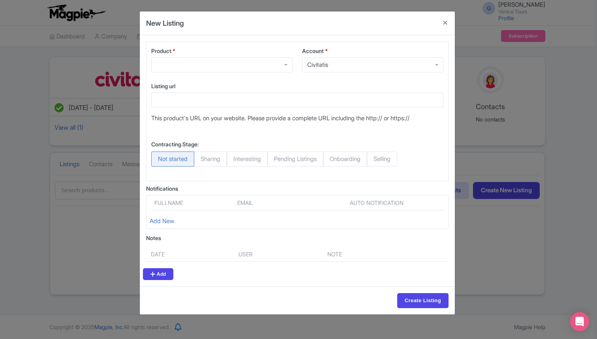
click at [196, 62] on div at bounding box center [221, 64] width 141 height 15
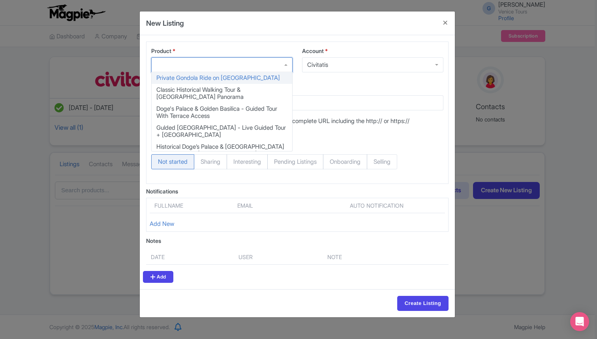
click at [287, 20] on div "New Listing" at bounding box center [297, 23] width 315 height 24
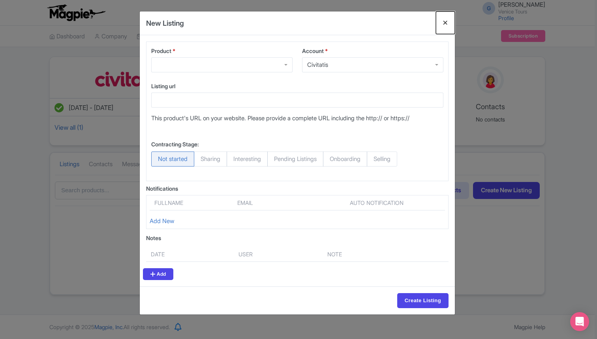
click at [444, 20] on button "Close" at bounding box center [445, 22] width 19 height 23
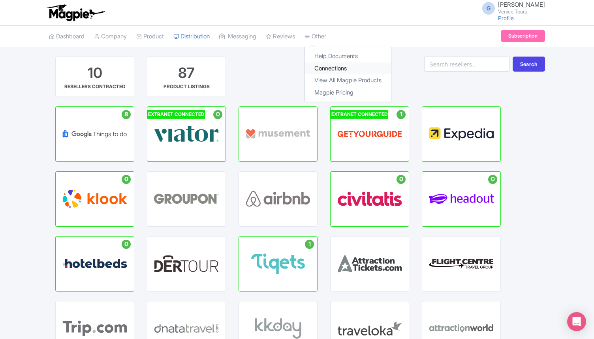
click at [340, 68] on link "Connections" at bounding box center [348, 68] width 86 height 12
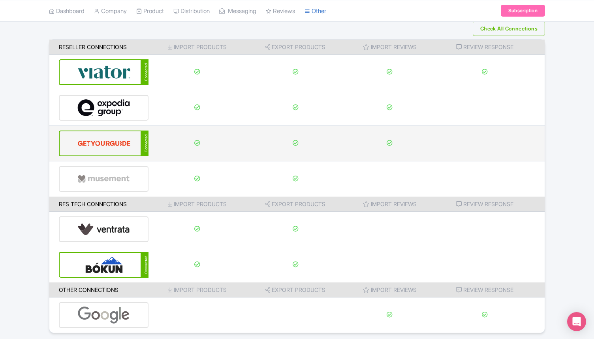
scroll to position [64, 0]
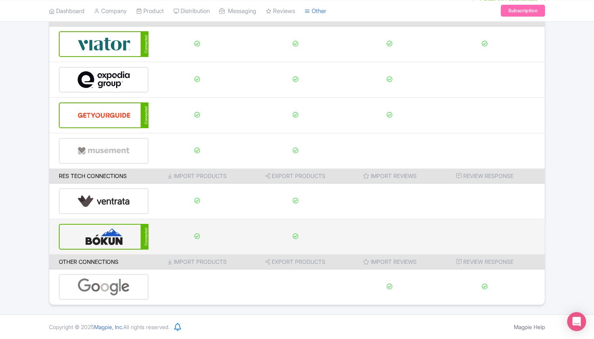
click at [118, 234] on img at bounding box center [103, 236] width 53 height 24
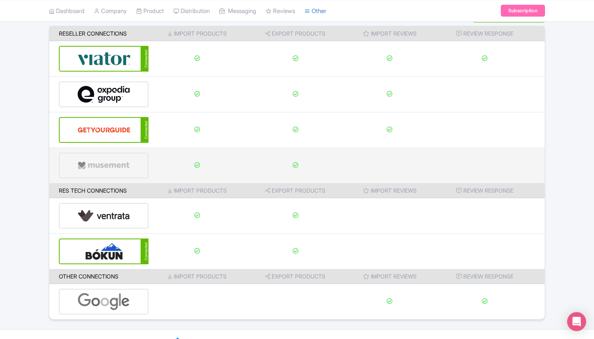
scroll to position [52, 0]
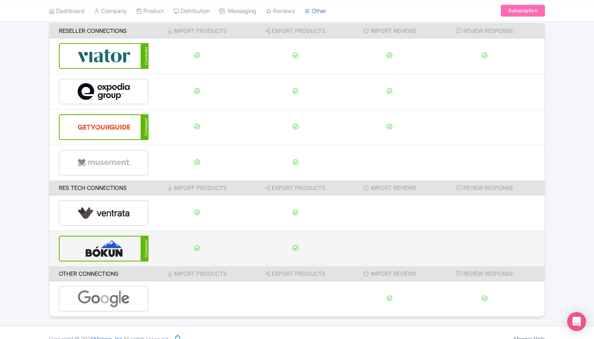
click at [136, 256] on div "Connected" at bounding box center [104, 248] width 90 height 26
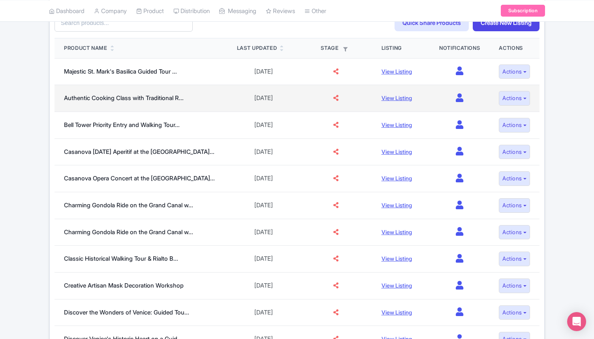
scroll to position [102, 0]
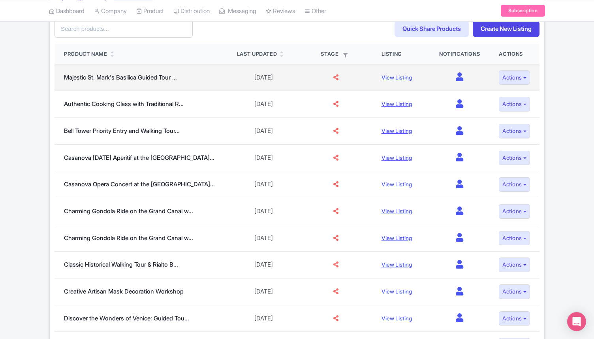
click at [333, 79] on icon at bounding box center [335, 77] width 5 height 6
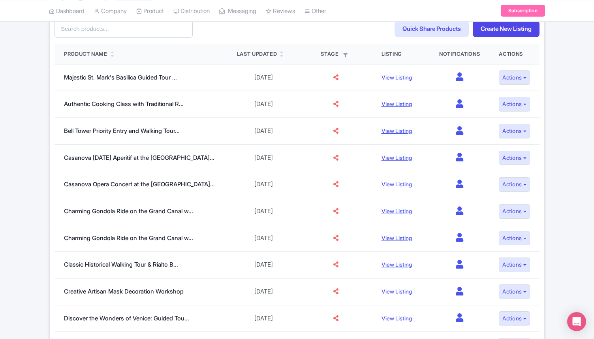
click at [343, 54] on icon "button" at bounding box center [345, 55] width 4 height 4
click at [286, 70] on label "Mapped" at bounding box center [298, 67] width 24 height 8
click at [286, 68] on input "Mapped" at bounding box center [288, 64] width 5 height 5
checkbox input "true"
click at [290, 99] on input "Apply Filter" at bounding box center [296, 96] width 43 height 12
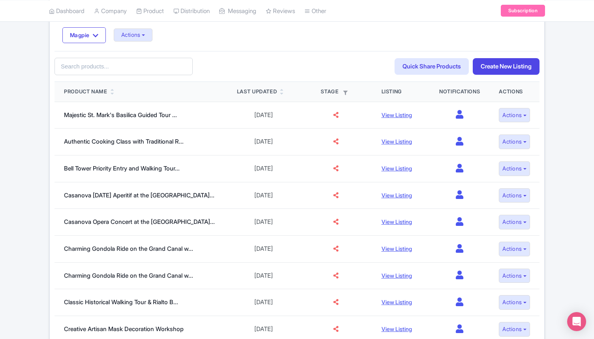
scroll to position [66, 0]
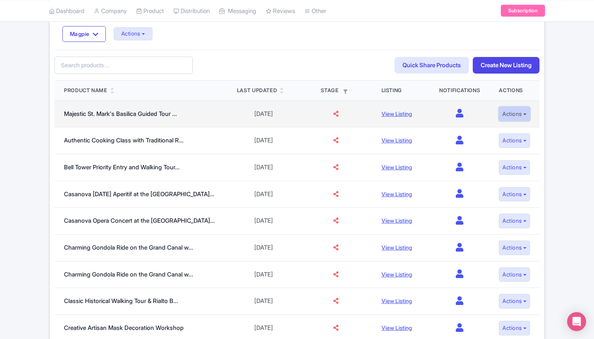
click at [503, 113] on button "Actions" at bounding box center [514, 114] width 31 height 15
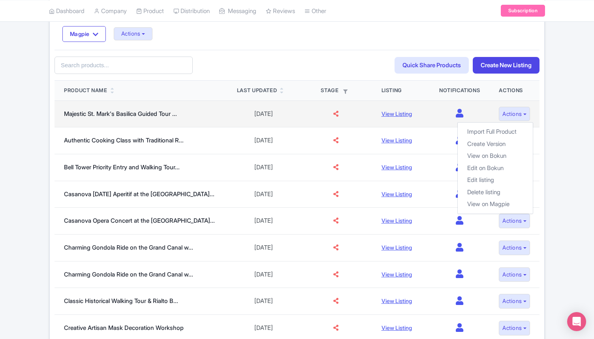
click at [431, 106] on td "0" at bounding box center [460, 113] width 60 height 27
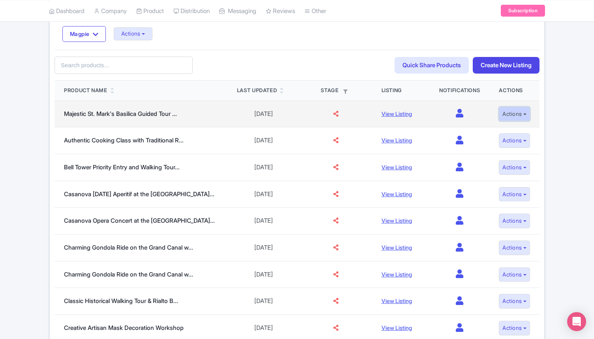
click at [517, 112] on button "Actions" at bounding box center [514, 114] width 31 height 15
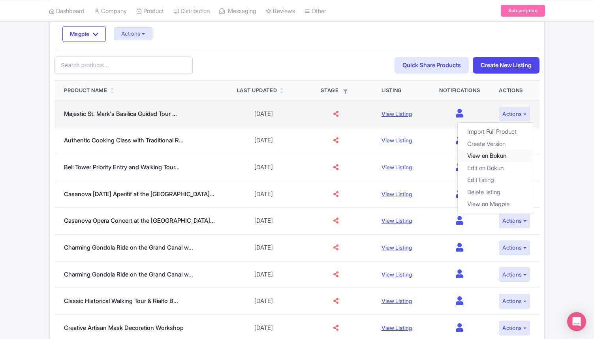
click at [497, 152] on link "View on Bokun" at bounding box center [495, 156] width 75 height 12
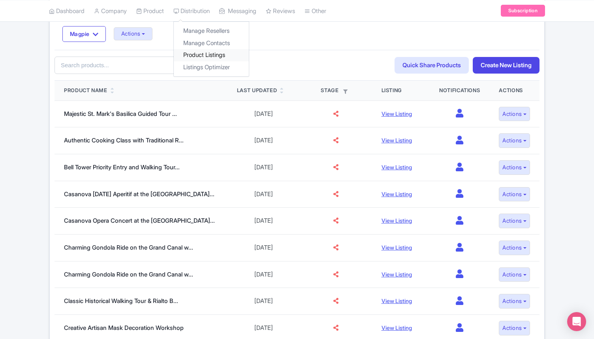
scroll to position [0, 0]
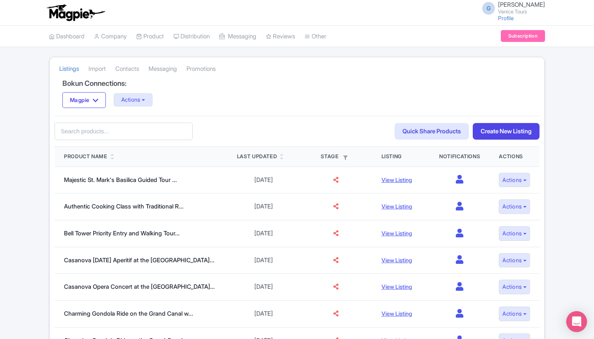
click at [577, 318] on icon "Open Intercom Messenger" at bounding box center [576, 321] width 9 height 10
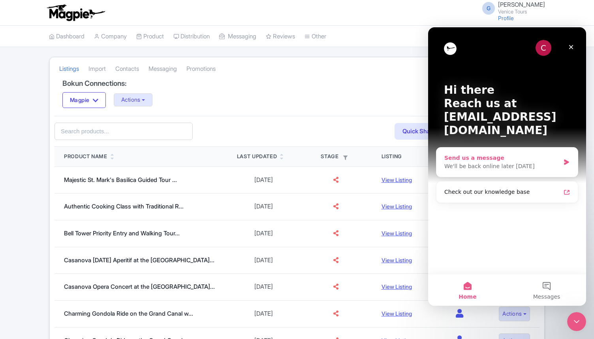
click at [515, 154] on div "Send us a message" at bounding box center [502, 158] width 116 height 8
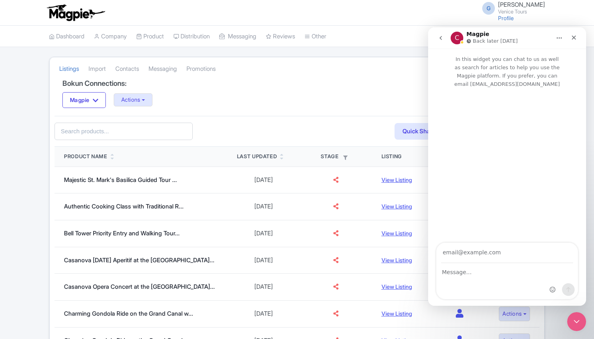
click at [441, 39] on icon "go back" at bounding box center [441, 38] width 2 height 4
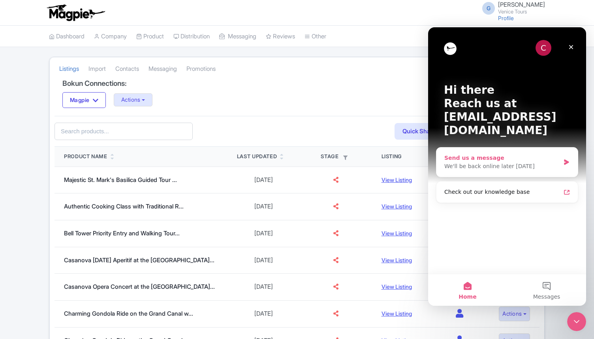
click at [510, 162] on div "We'll be back online later [DATE]" at bounding box center [502, 166] width 116 height 8
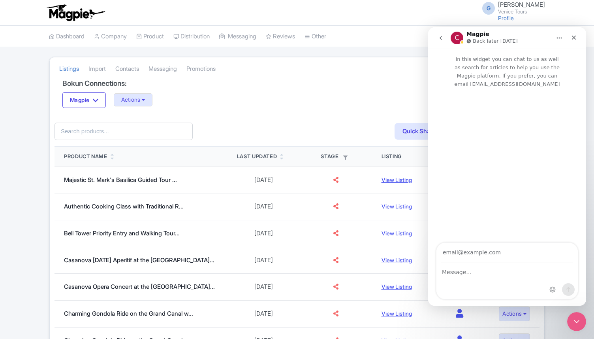
click at [559, 34] on button "Home" at bounding box center [559, 37] width 15 height 15
click at [441, 37] on icon "go back" at bounding box center [441, 38] width 2 height 4
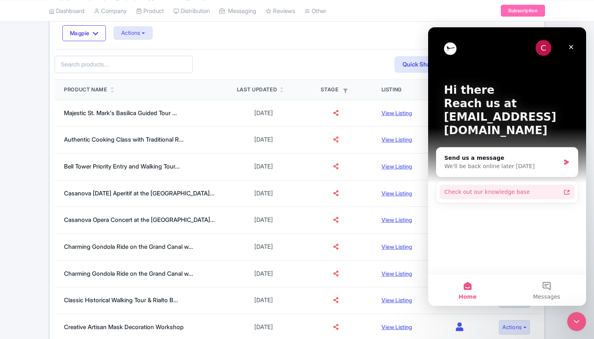
scroll to position [132, 0]
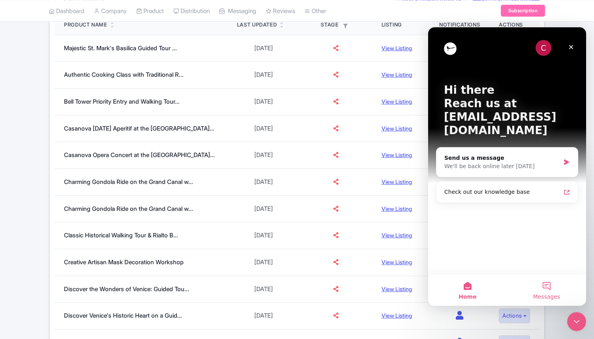
click at [539, 293] on span "Messages" at bounding box center [546, 296] width 27 height 6
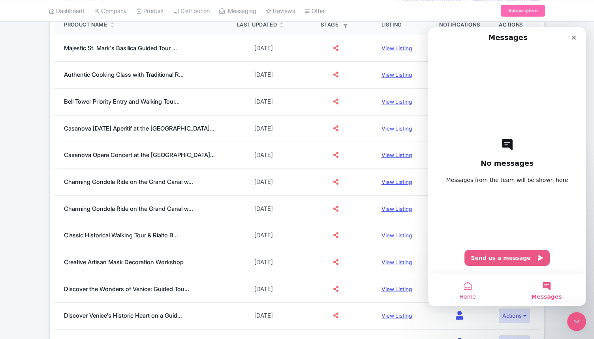
click at [469, 292] on button "Home" at bounding box center [467, 290] width 79 height 32
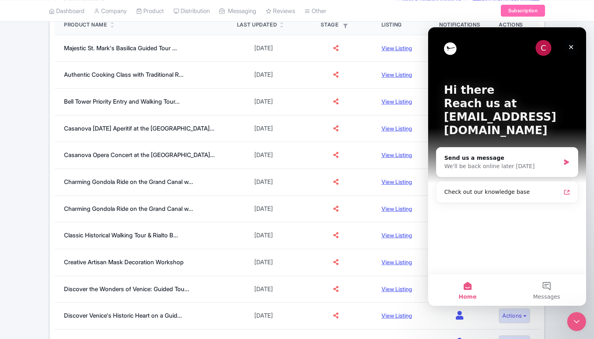
click at [568, 47] on icon "Close" at bounding box center [571, 47] width 6 height 6
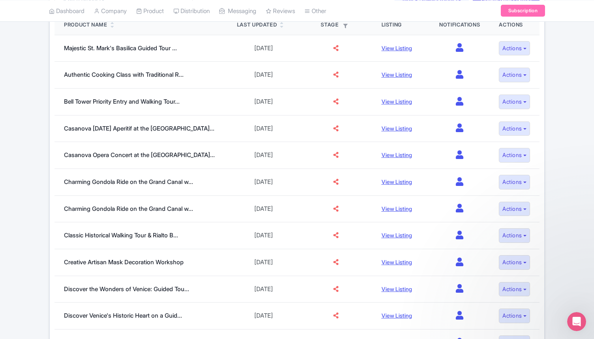
scroll to position [0, 0]
